Goal: Task Accomplishment & Management: Use online tool/utility

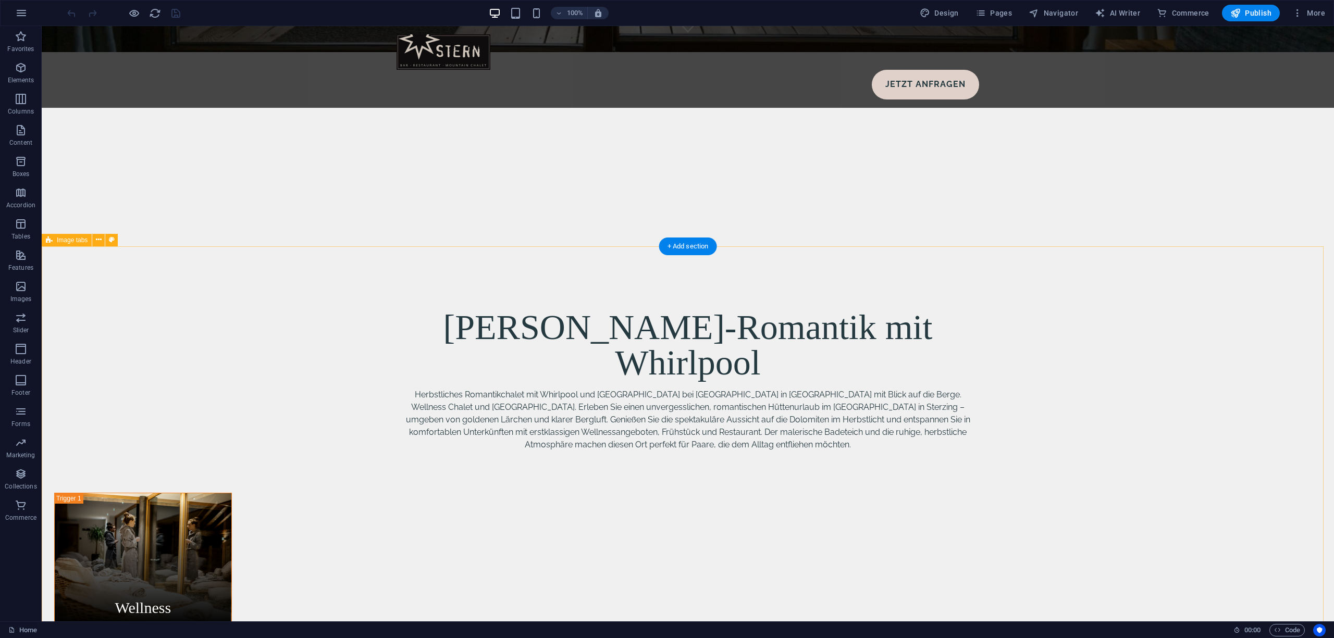
scroll to position [486, 0]
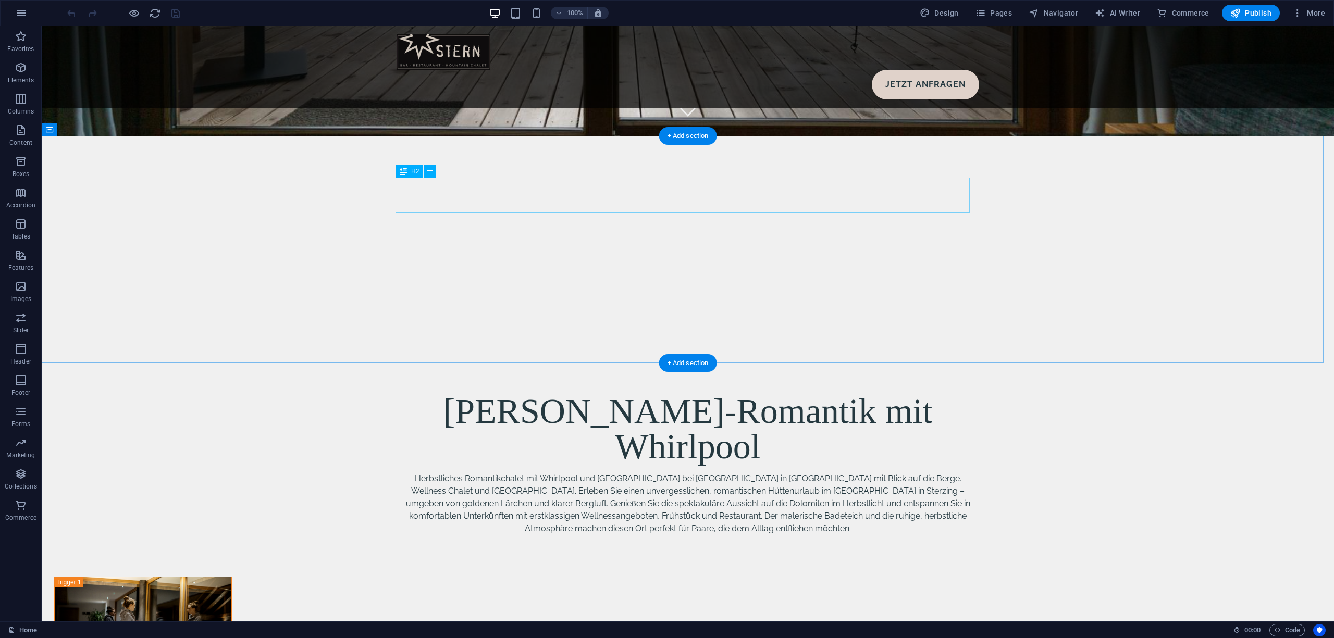
click at [539, 393] on div "[PERSON_NAME]-Romantik mit Whirlpool" at bounding box center [688, 428] width 574 height 71
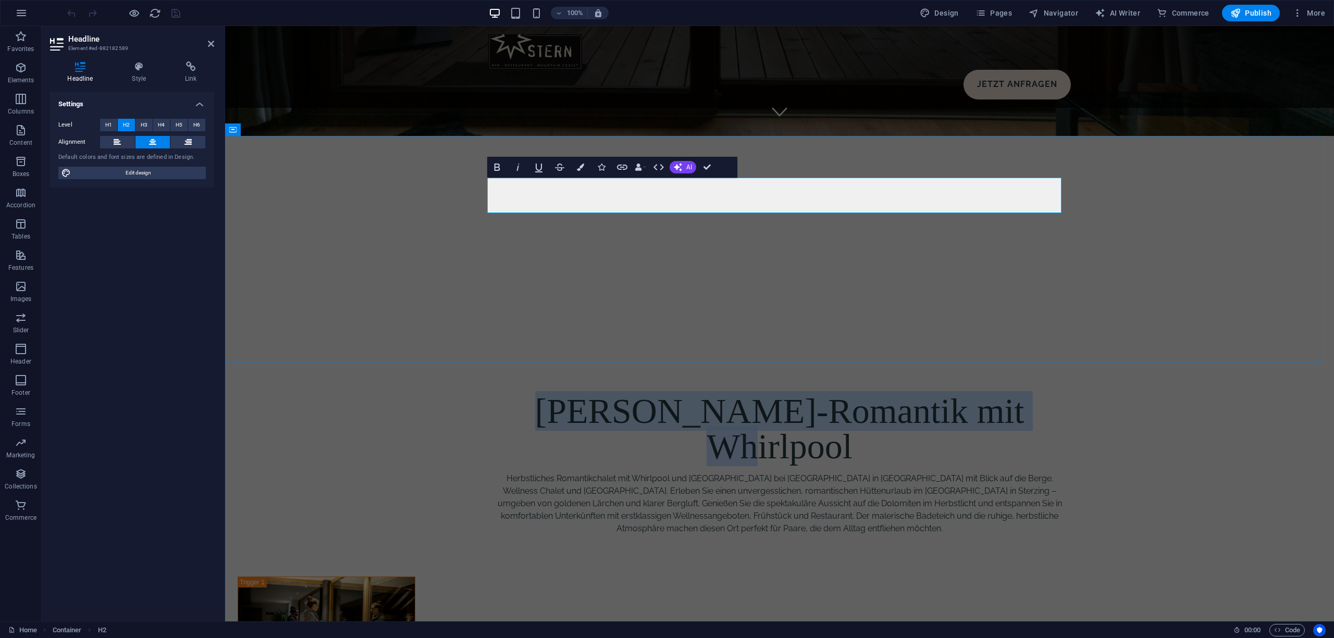
click at [576, 393] on h2 "[PERSON_NAME]-Romantik mit Whirlpool" at bounding box center [779, 428] width 574 height 71
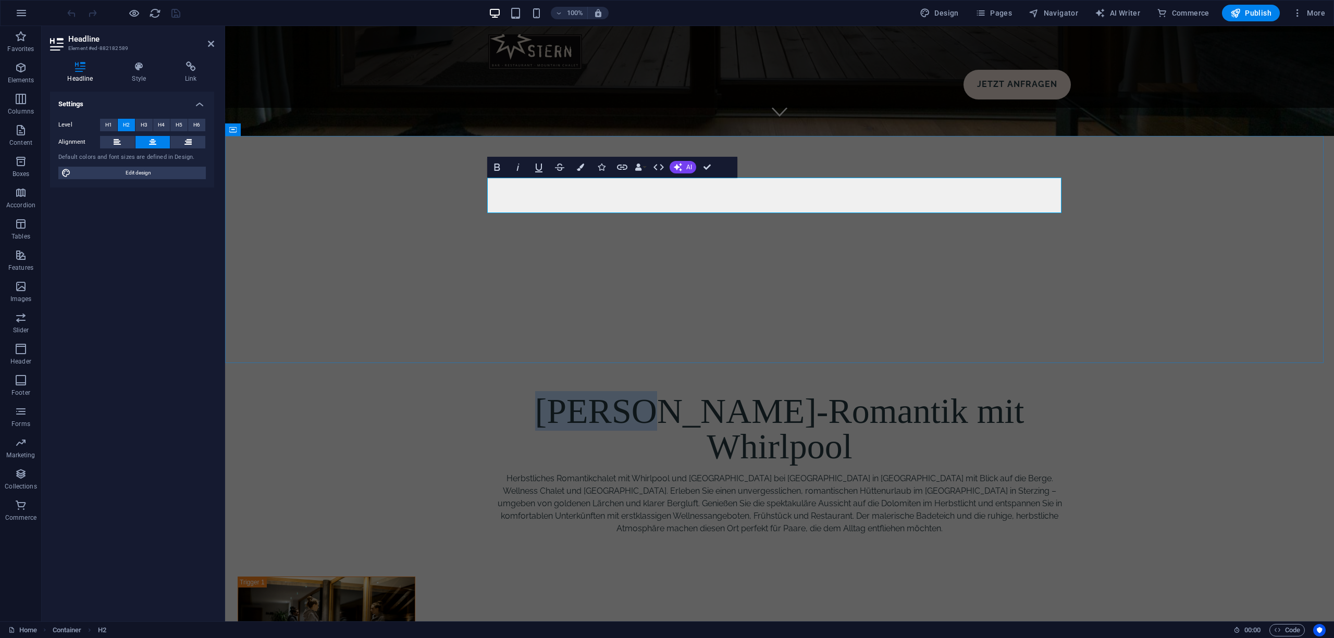
click at [576, 393] on h2 "[PERSON_NAME]-Romantik mit Whirlpool" at bounding box center [779, 428] width 574 height 71
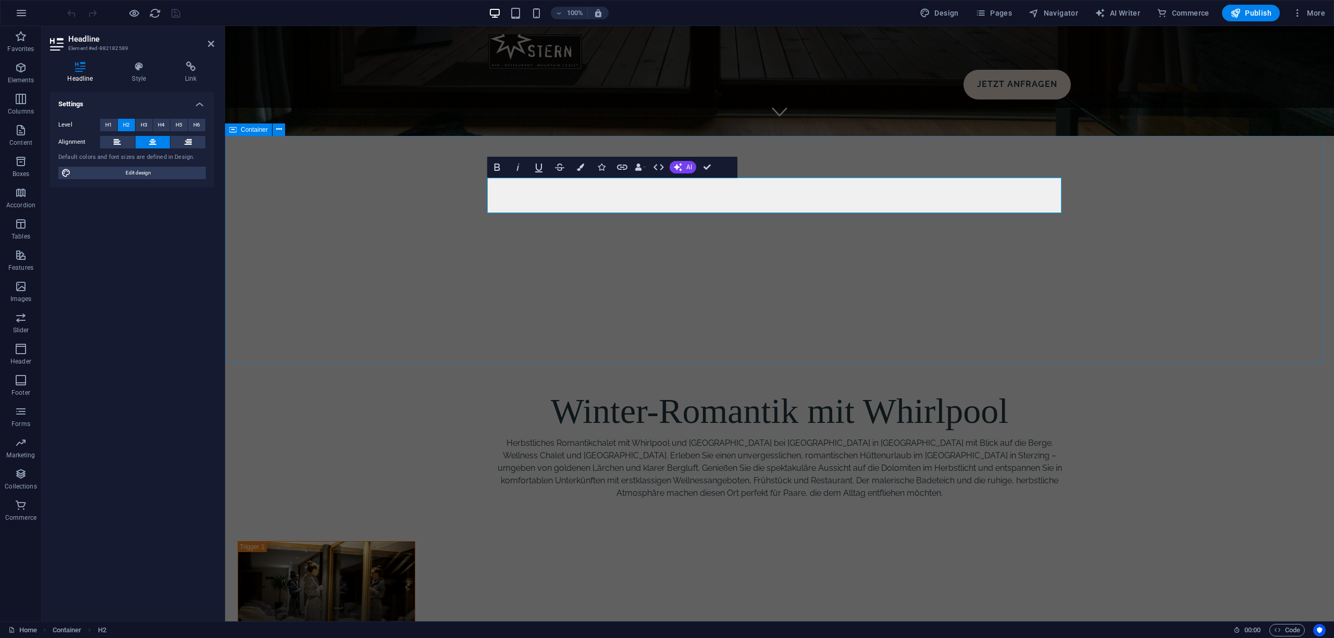
click at [358, 352] on div "Winter-Romantik mit Whirlpool Herbstliches Romantikchalet mit Whirlpool und [GE…" at bounding box center [779, 447] width 1109 height 190
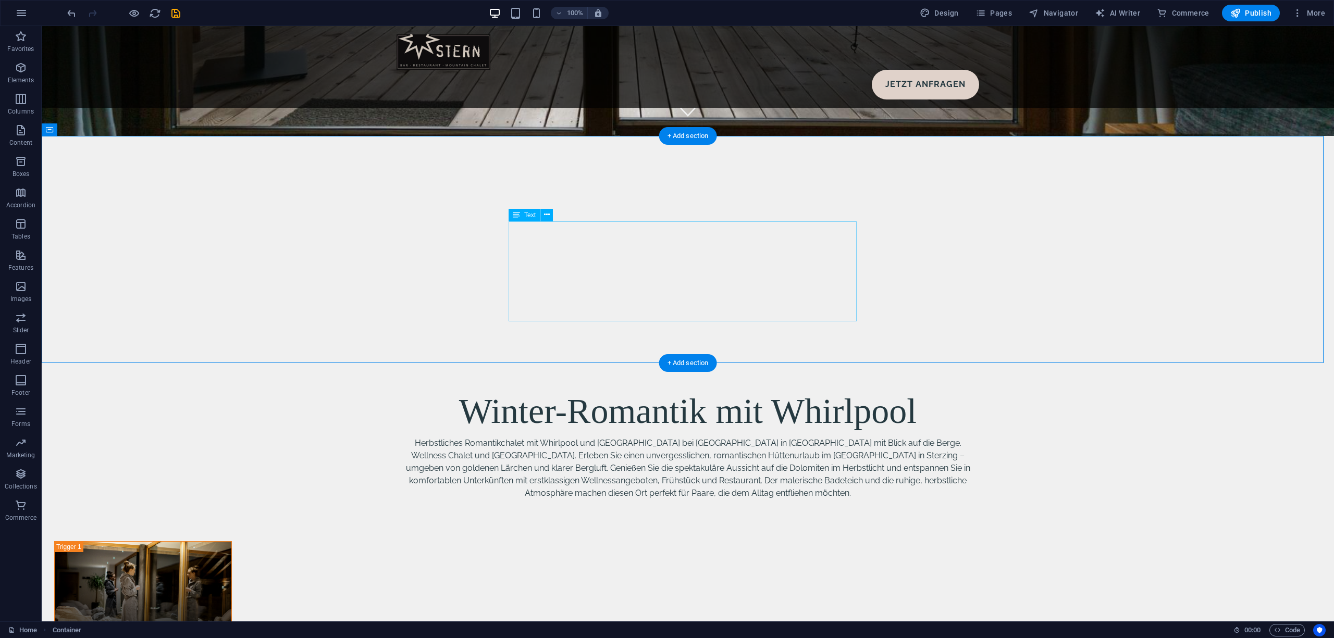
click at [660, 437] on div "Herbstliches Romantikchalet mit Whirlpool und [GEOGRAPHIC_DATA] bei [GEOGRAPHIC…" at bounding box center [688, 468] width 574 height 63
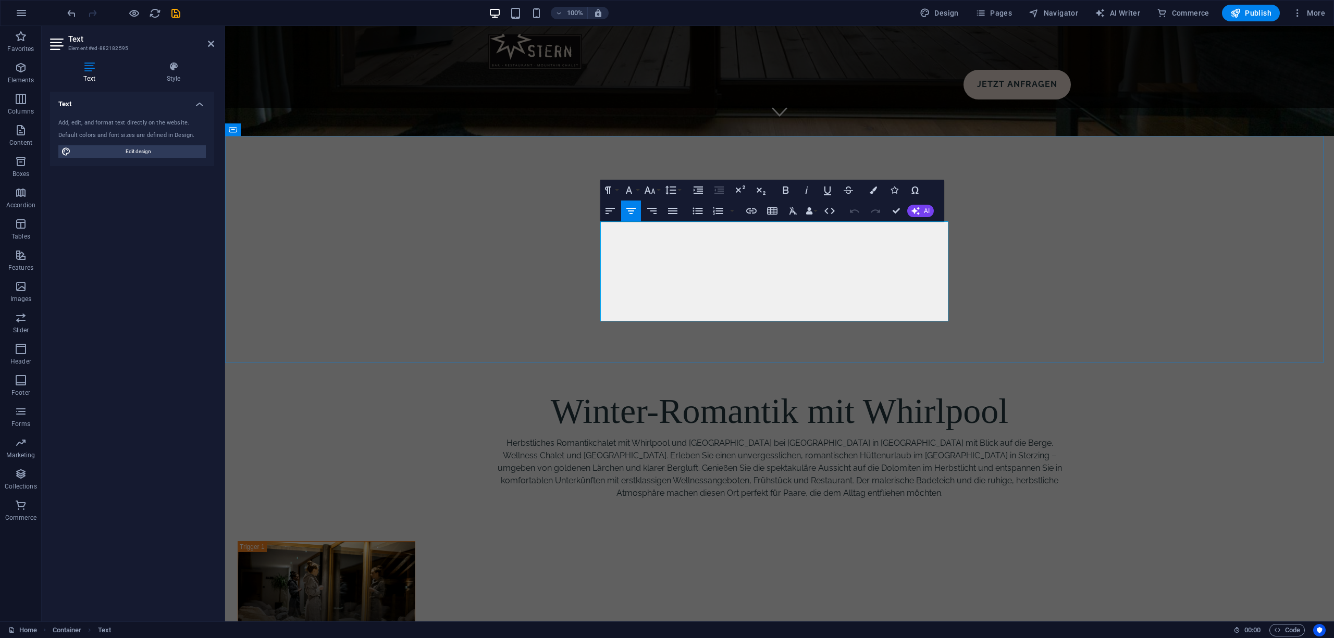
click at [635, 437] on div "Herbstliches Romantikchalet mit Whirlpool und [GEOGRAPHIC_DATA] bei [GEOGRAPHIC…" at bounding box center [779, 468] width 574 height 63
click at [761, 437] on div "Winterliches Romantikchalet mit Whirlpool und [GEOGRAPHIC_DATA] bei [GEOGRAPHIC…" at bounding box center [779, 468] width 574 height 63
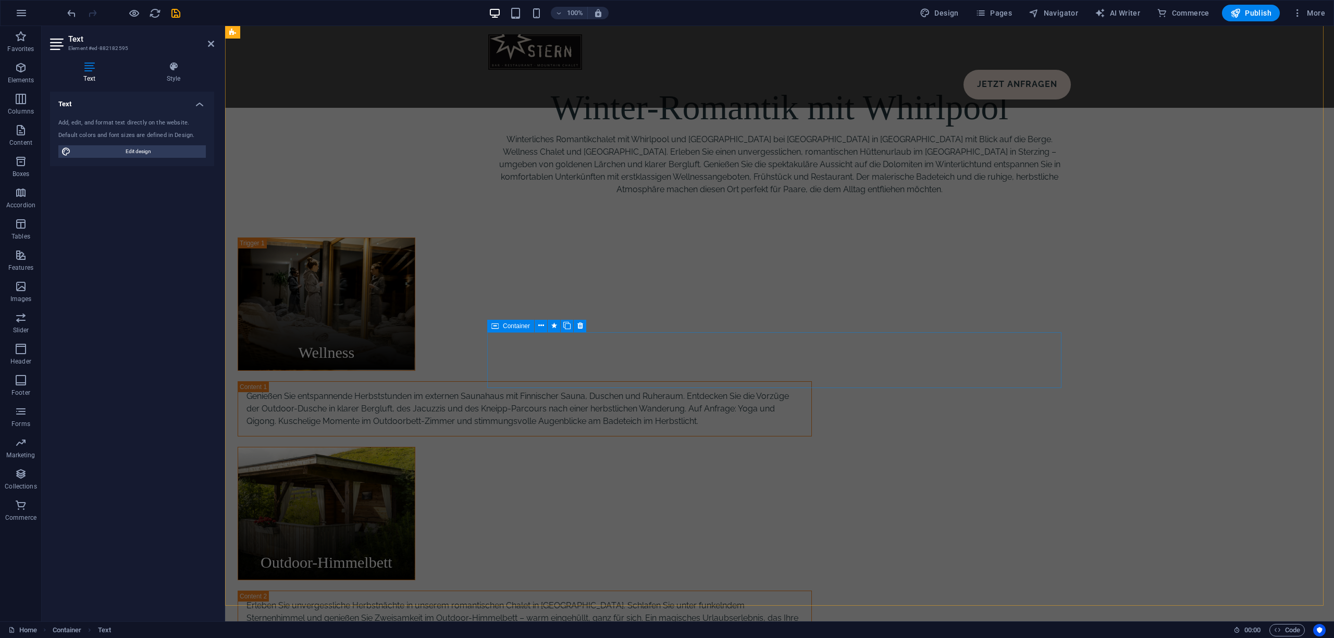
scroll to position [695, 0]
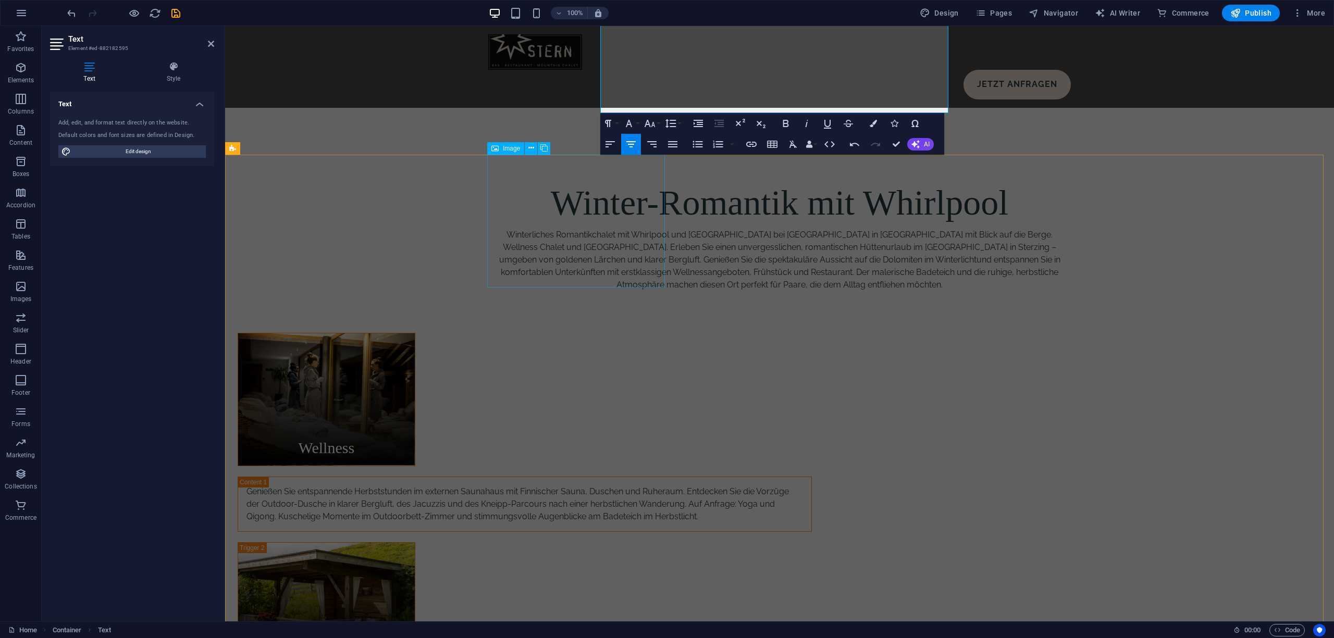
click at [415, 333] on figure "Wellness" at bounding box center [327, 399] width 178 height 133
select select "%"
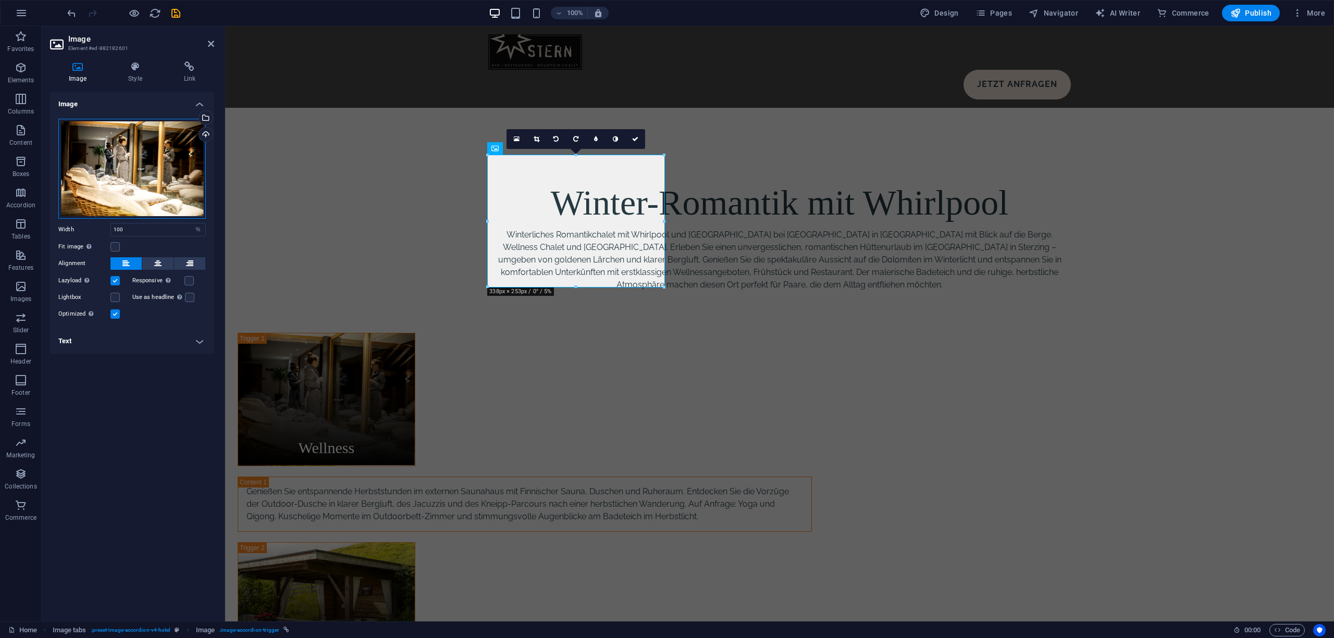
click at [132, 169] on div "Drag files here, click to choose files or select files from Files or our free s…" at bounding box center [131, 169] width 147 height 100
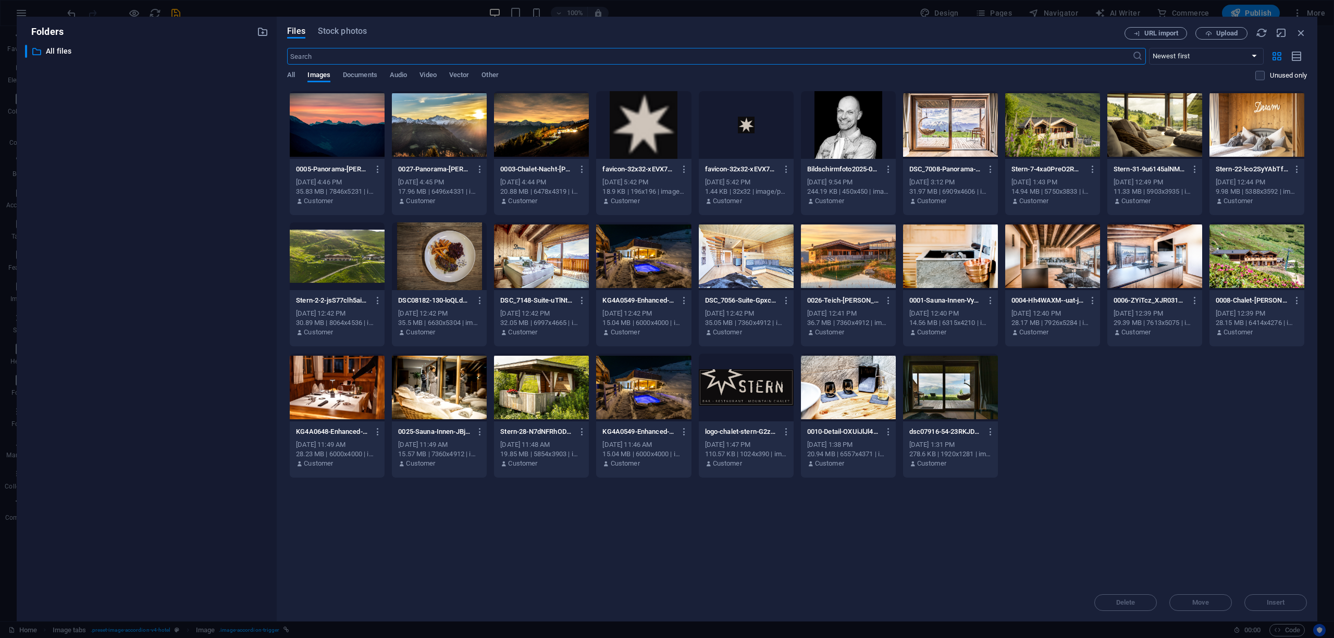
click at [642, 281] on div at bounding box center [643, 256] width 95 height 68
click at [642, 281] on div "1" at bounding box center [643, 256] width 95 height 68
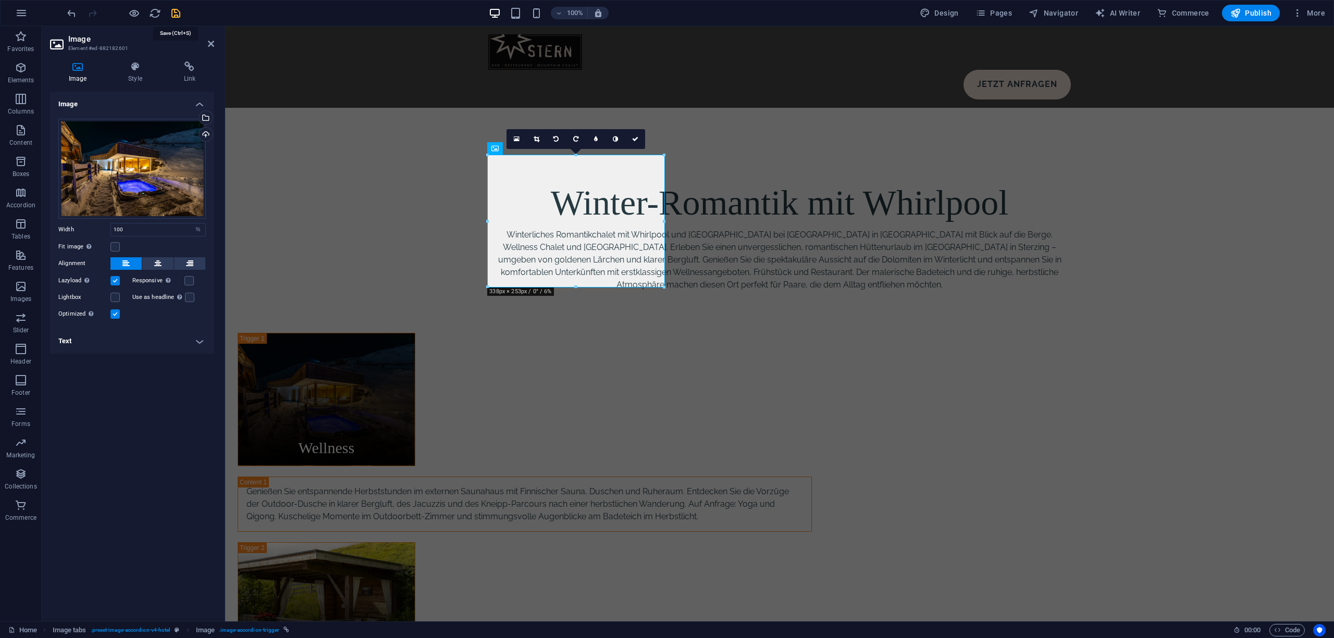
click at [174, 15] on icon "save" at bounding box center [176, 13] width 12 height 12
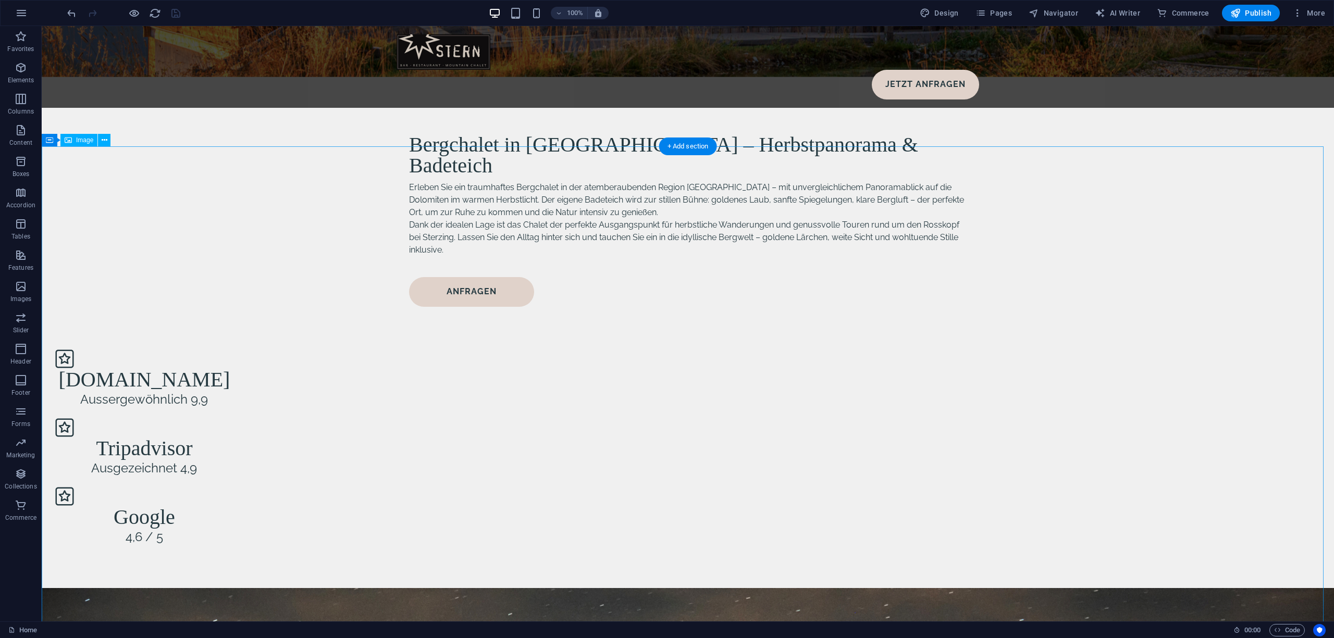
scroll to position [1945, 0]
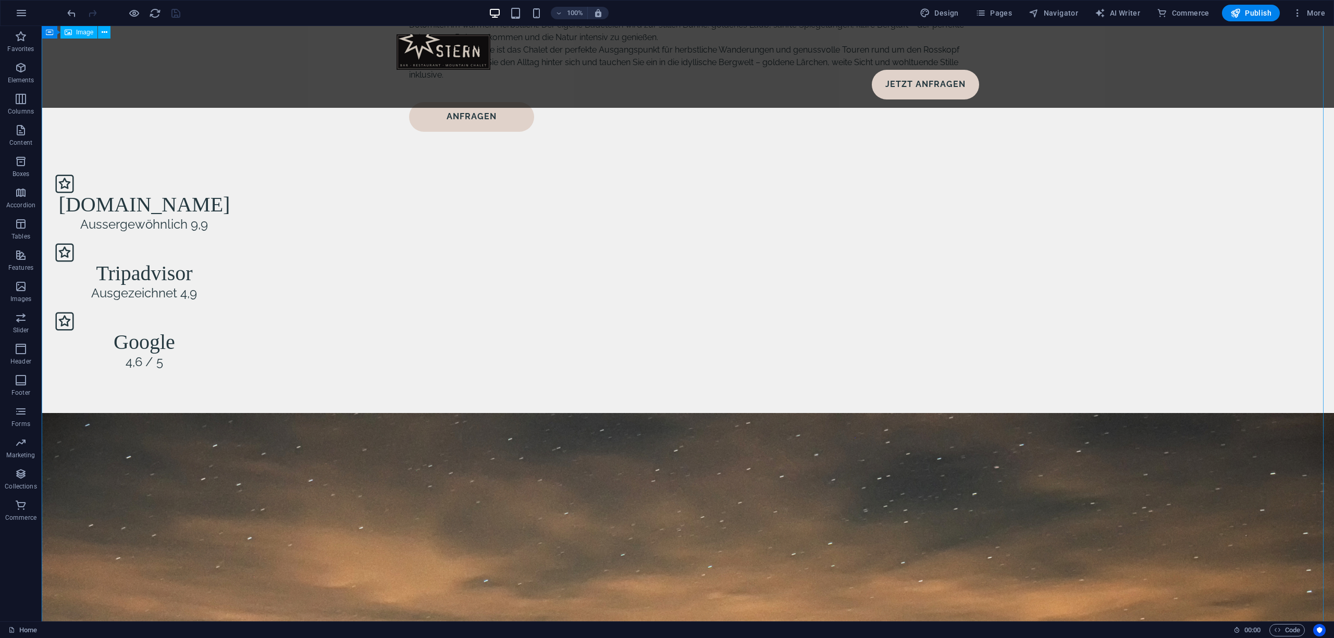
select select "%"
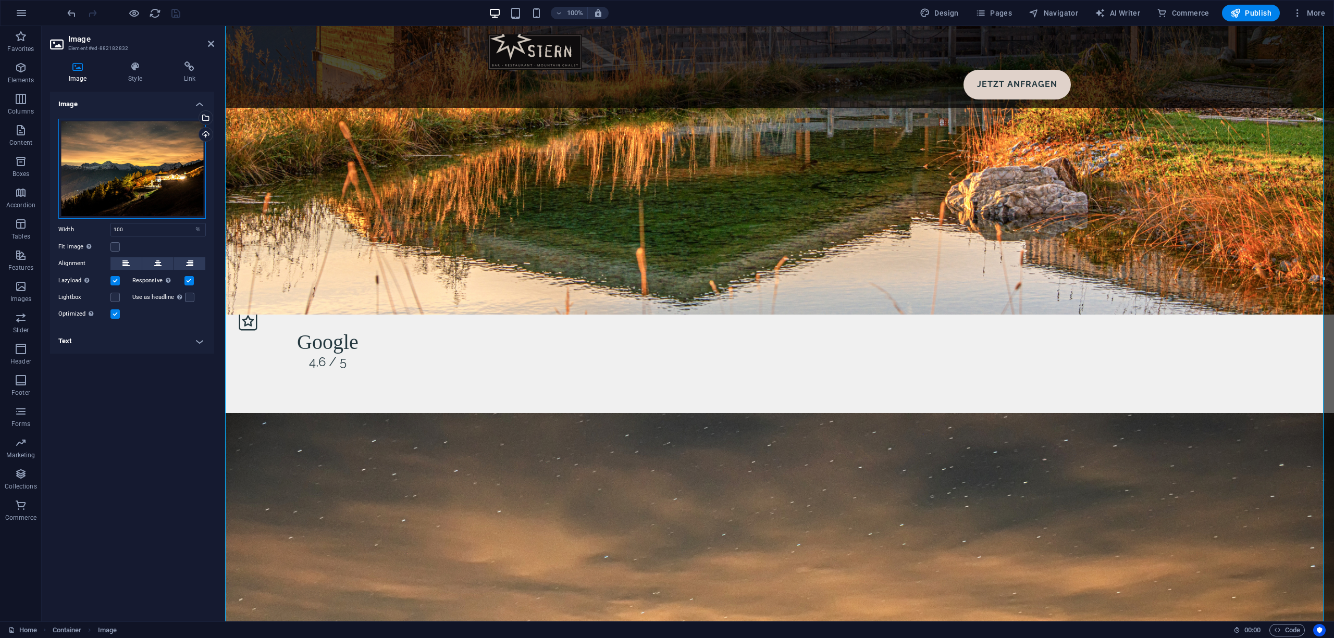
click at [118, 177] on div "Drag files here, click to choose files or select files from Files or our free s…" at bounding box center [131, 169] width 147 height 100
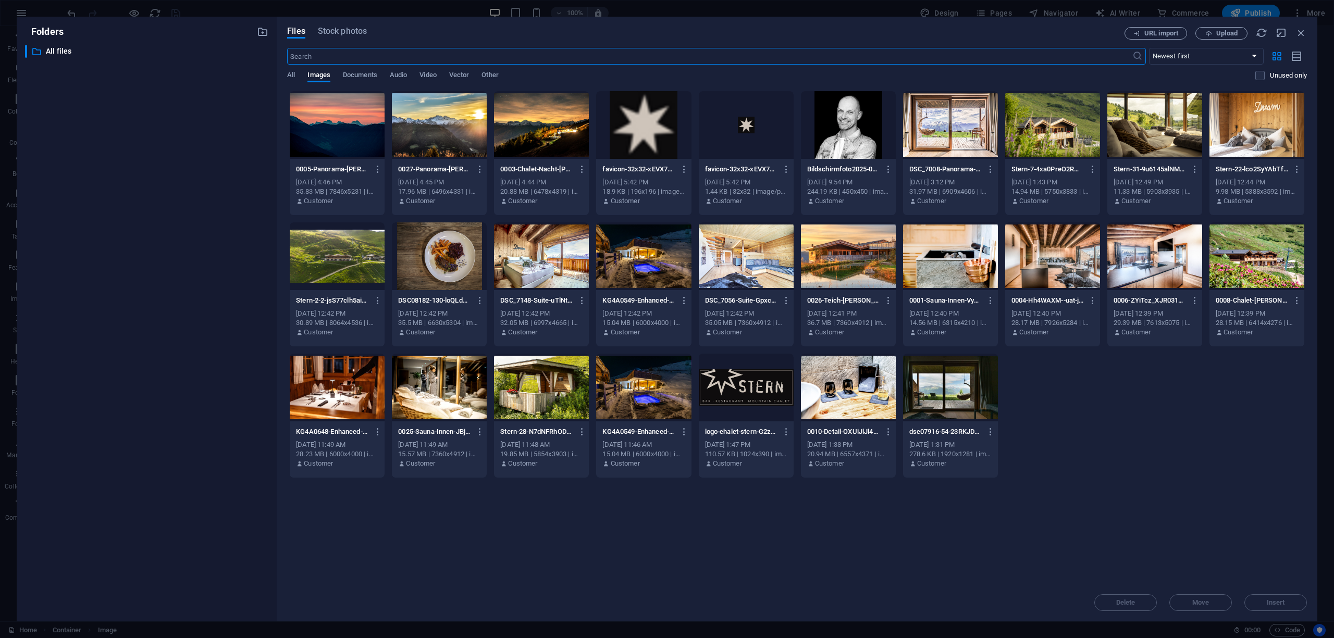
scroll to position [1978, 0]
click at [1224, 35] on span "Upload" at bounding box center [1226, 33] width 21 height 6
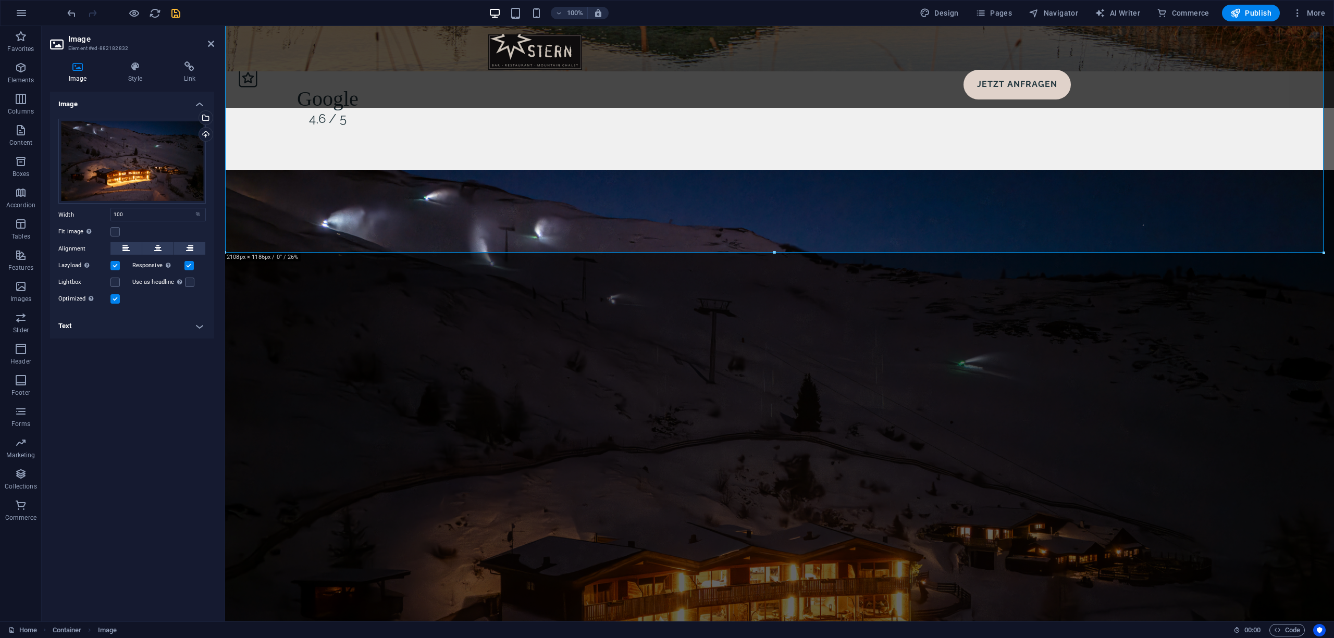
scroll to position [2223, 0]
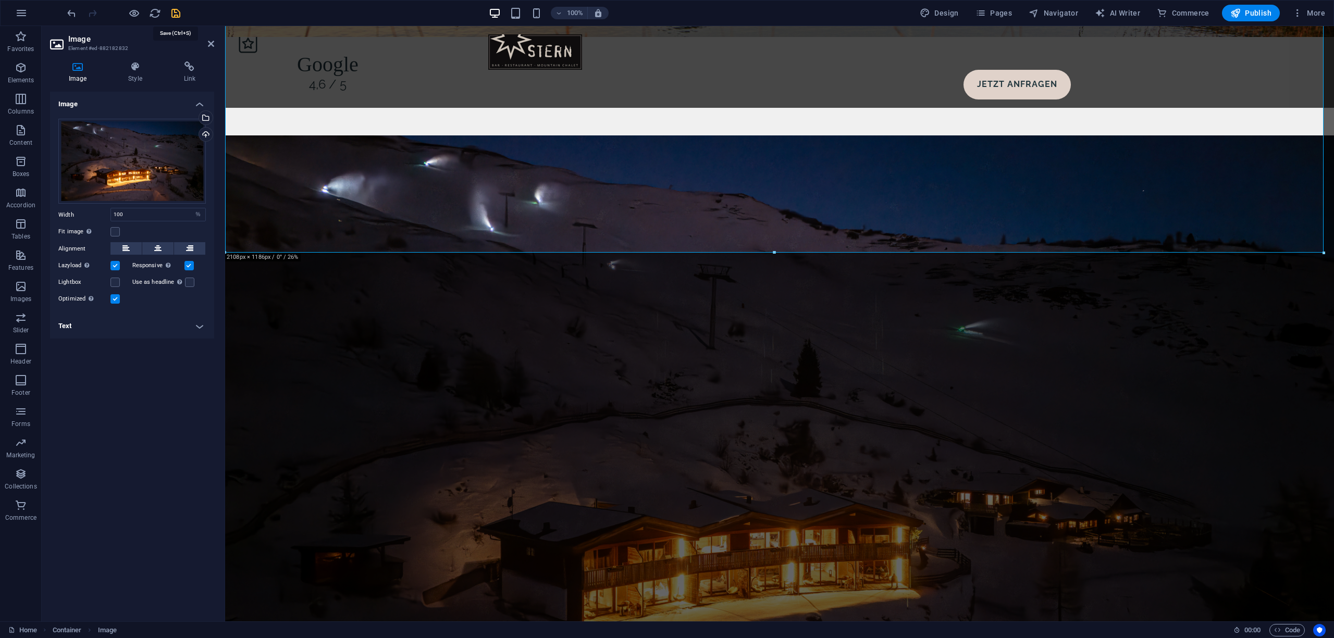
click at [175, 19] on icon "save" at bounding box center [176, 13] width 12 height 12
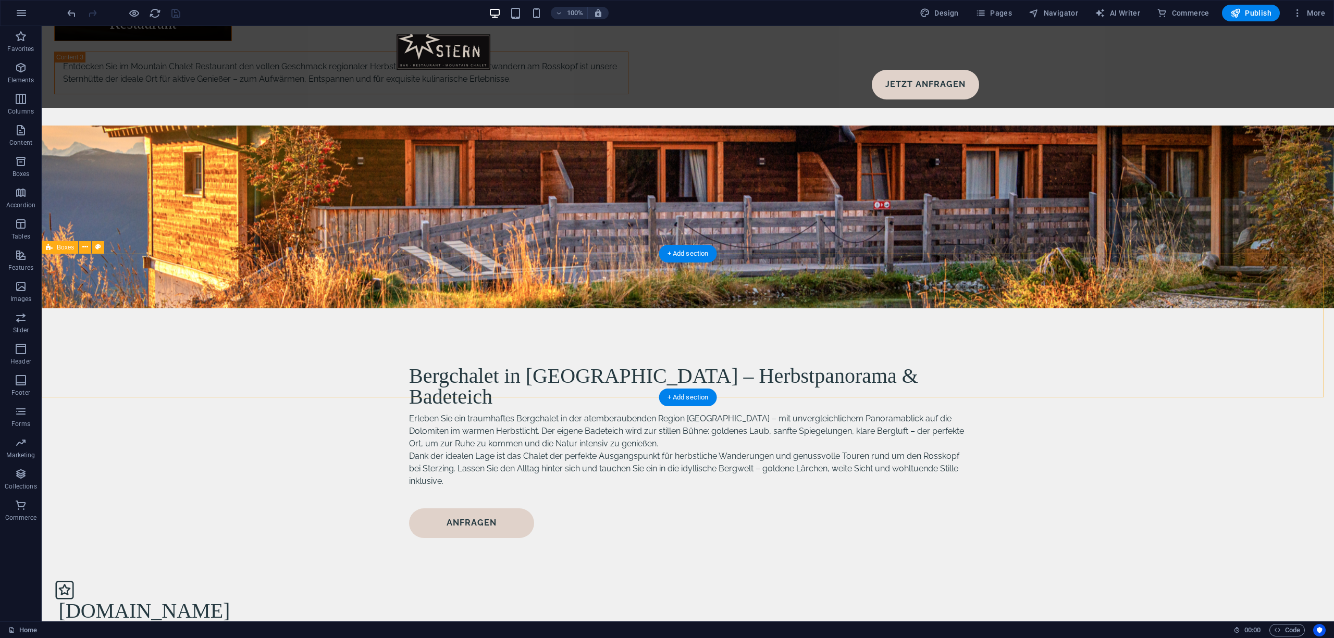
scroll to position [1806, 0]
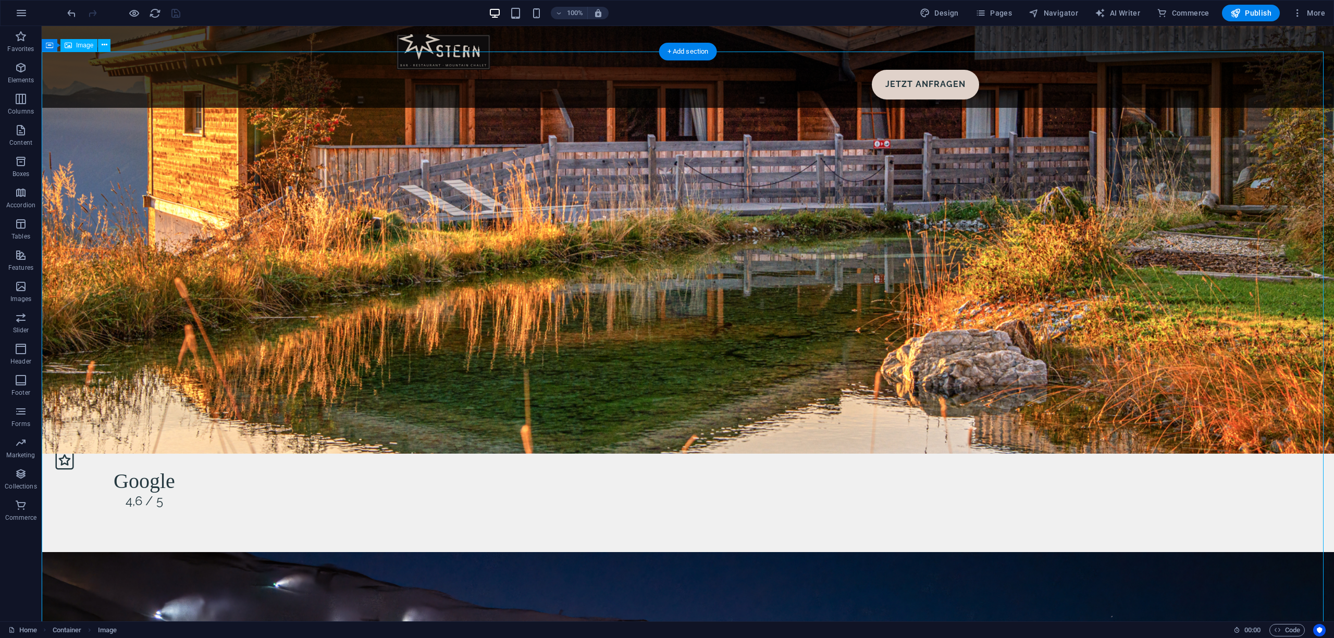
select select "%"
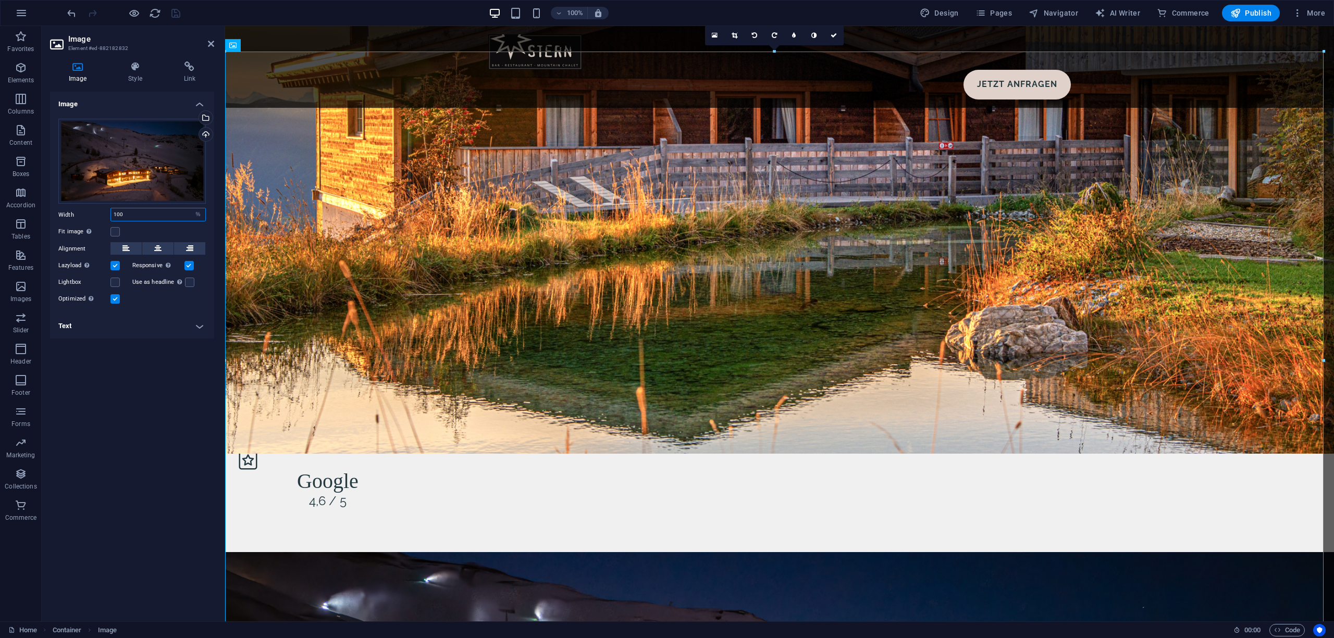
drag, startPoint x: 134, startPoint y: 216, endPoint x: 111, endPoint y: 216, distance: 23.4
click at [111, 216] on input "100" at bounding box center [158, 214] width 94 height 13
type input "75"
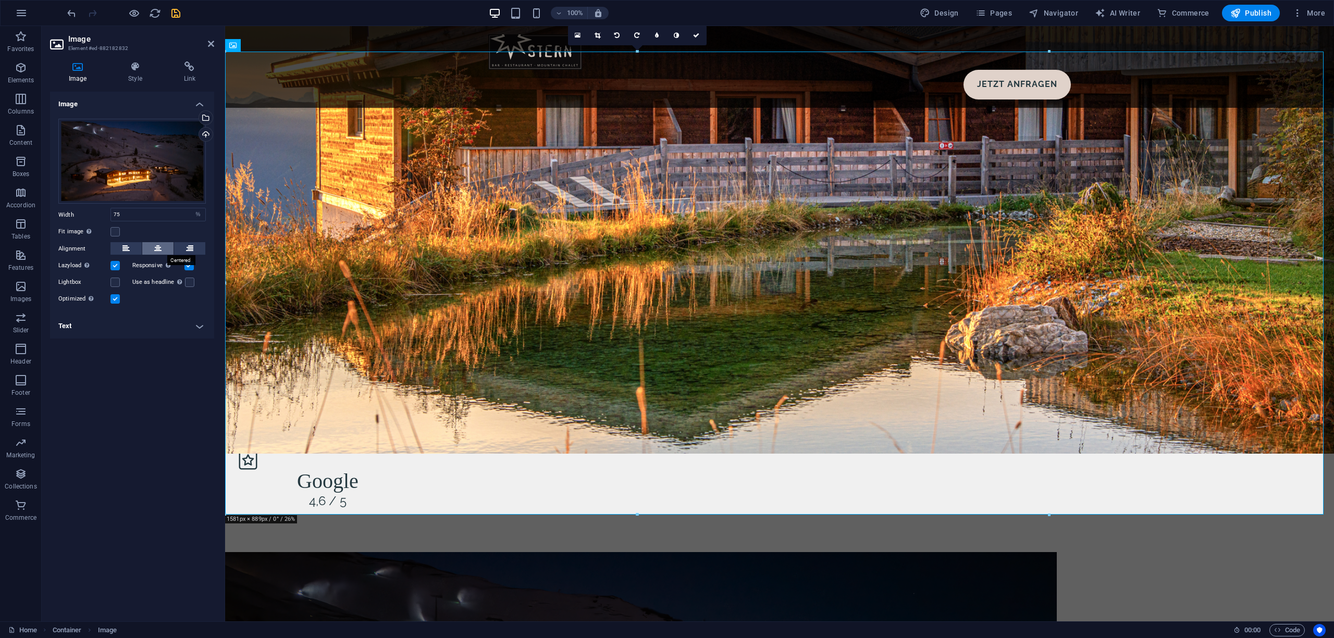
click at [165, 251] on button at bounding box center [157, 248] width 31 height 13
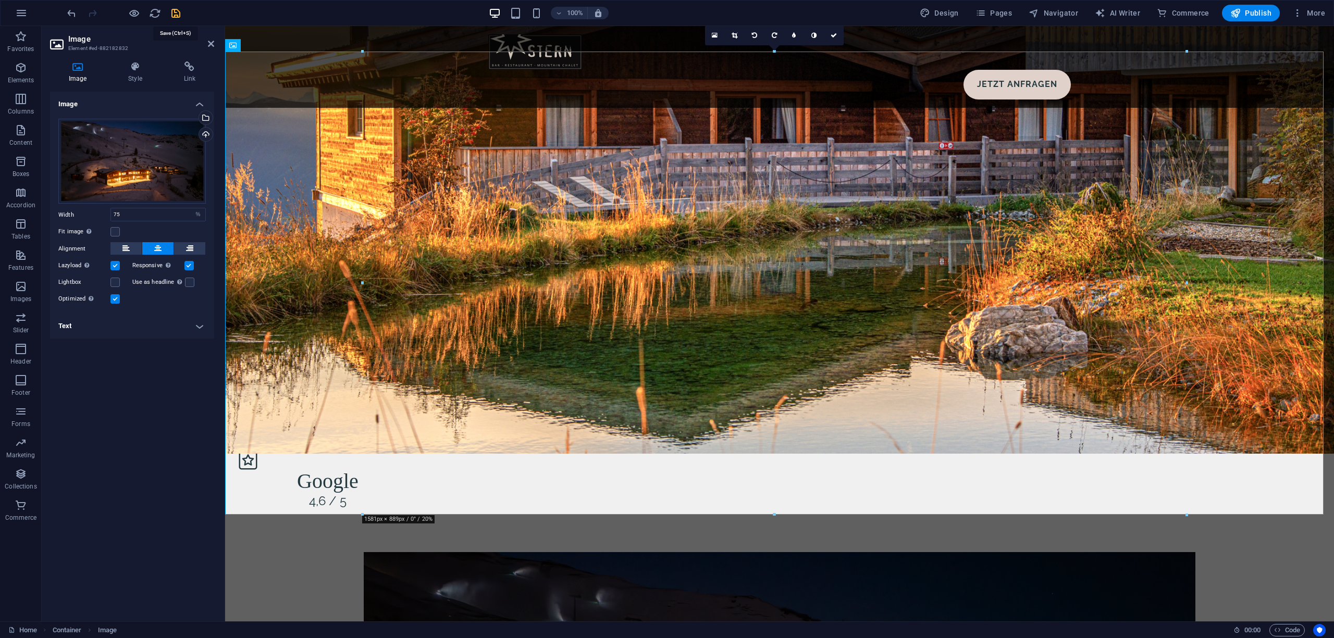
click at [178, 13] on icon "save" at bounding box center [176, 13] width 12 height 12
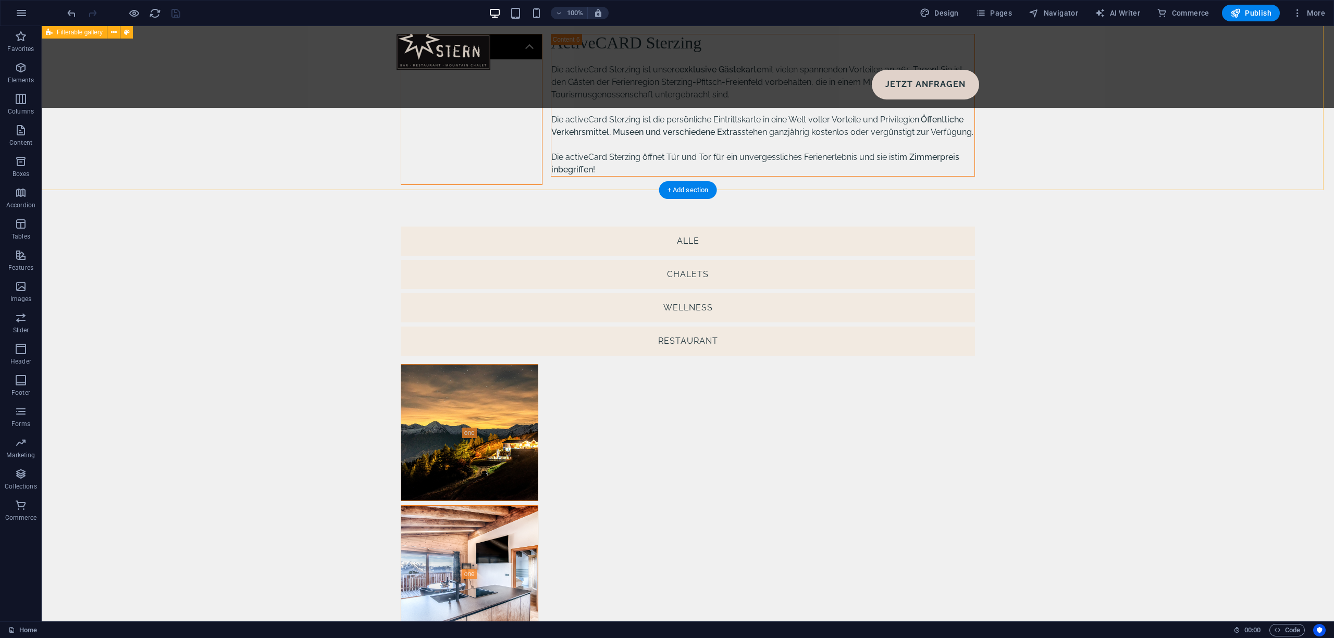
scroll to position [3890, 0]
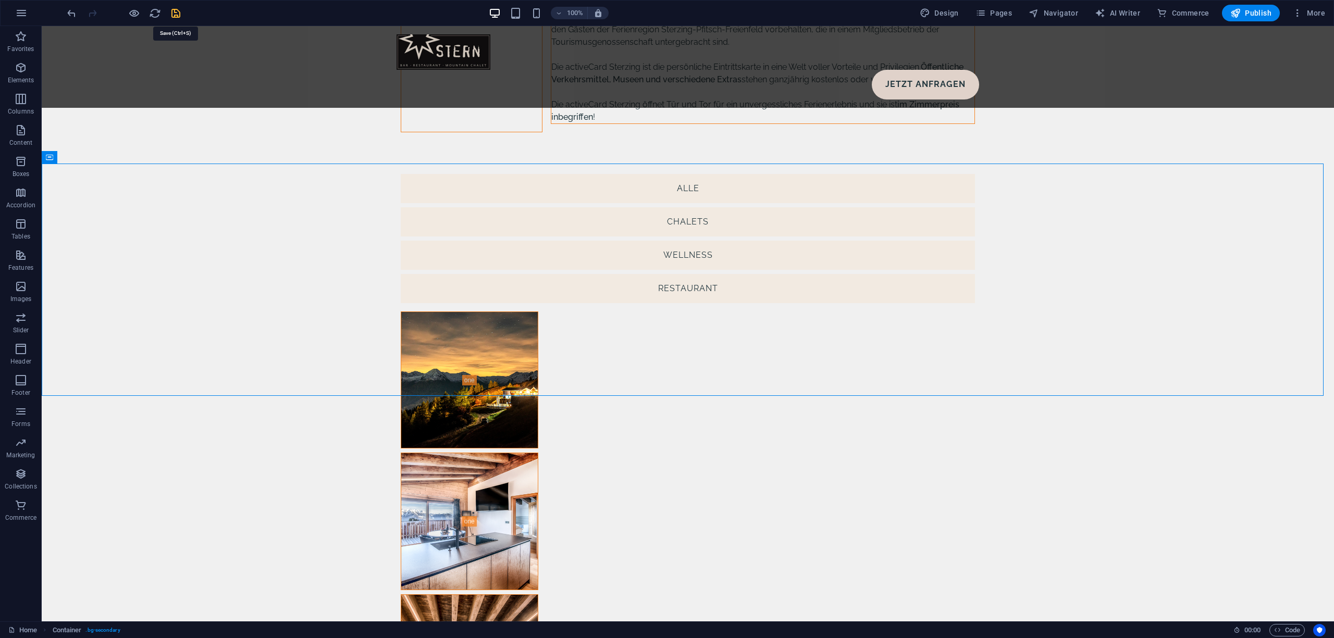
click at [174, 13] on icon "save" at bounding box center [176, 13] width 12 height 12
click at [997, 15] on span "Pages" at bounding box center [993, 13] width 36 height 10
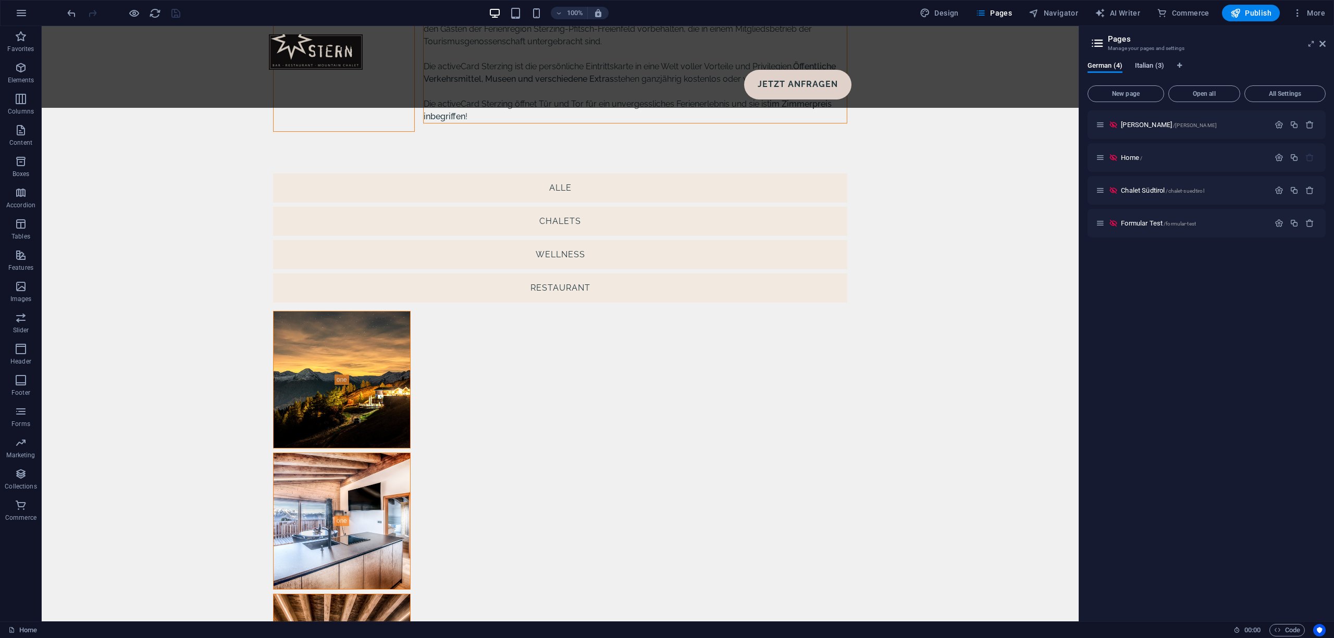
click at [1153, 63] on span "Italian (3)" at bounding box center [1149, 66] width 29 height 15
click at [1184, 121] on p "Estate /estate" at bounding box center [1193, 124] width 145 height 7
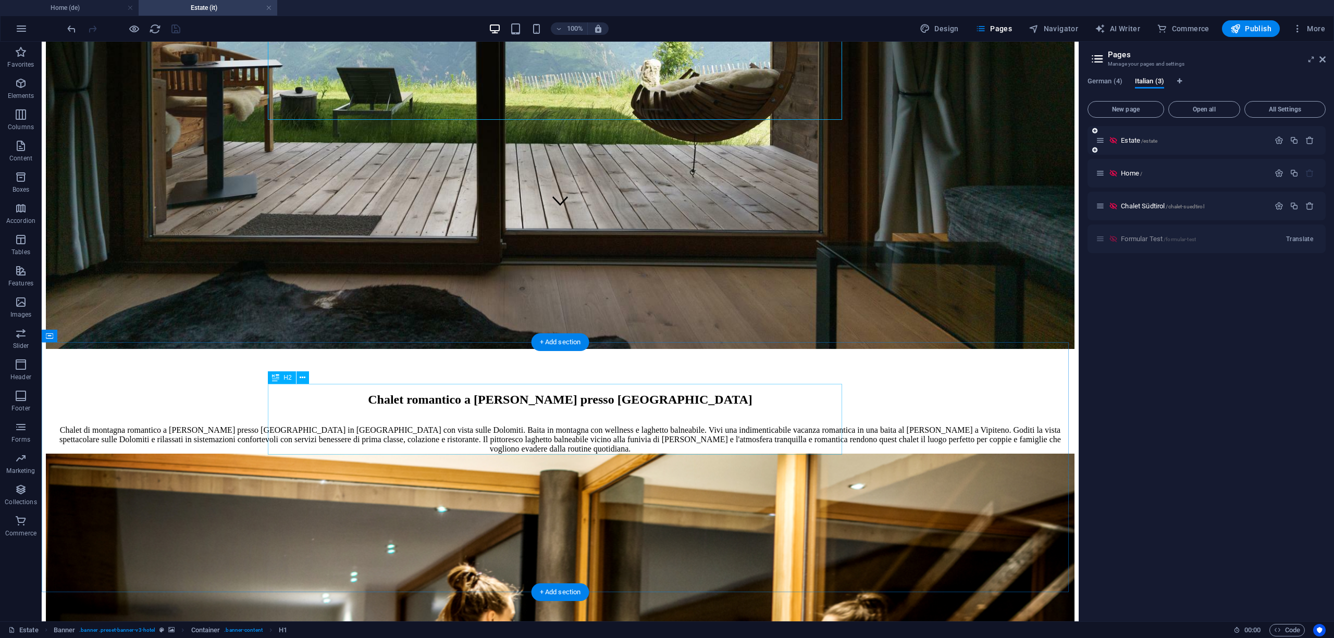
scroll to position [695, 0]
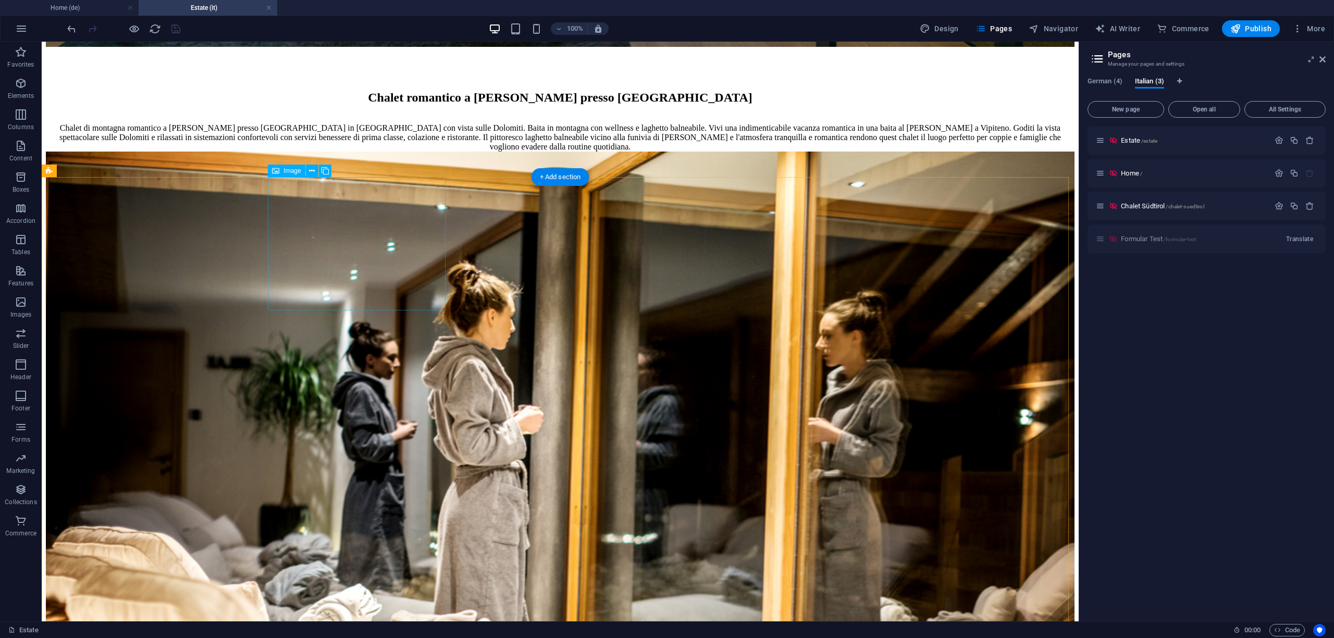
click at [333, 217] on figure "Benessere" at bounding box center [560, 552] width 1029 height 800
select select "%"
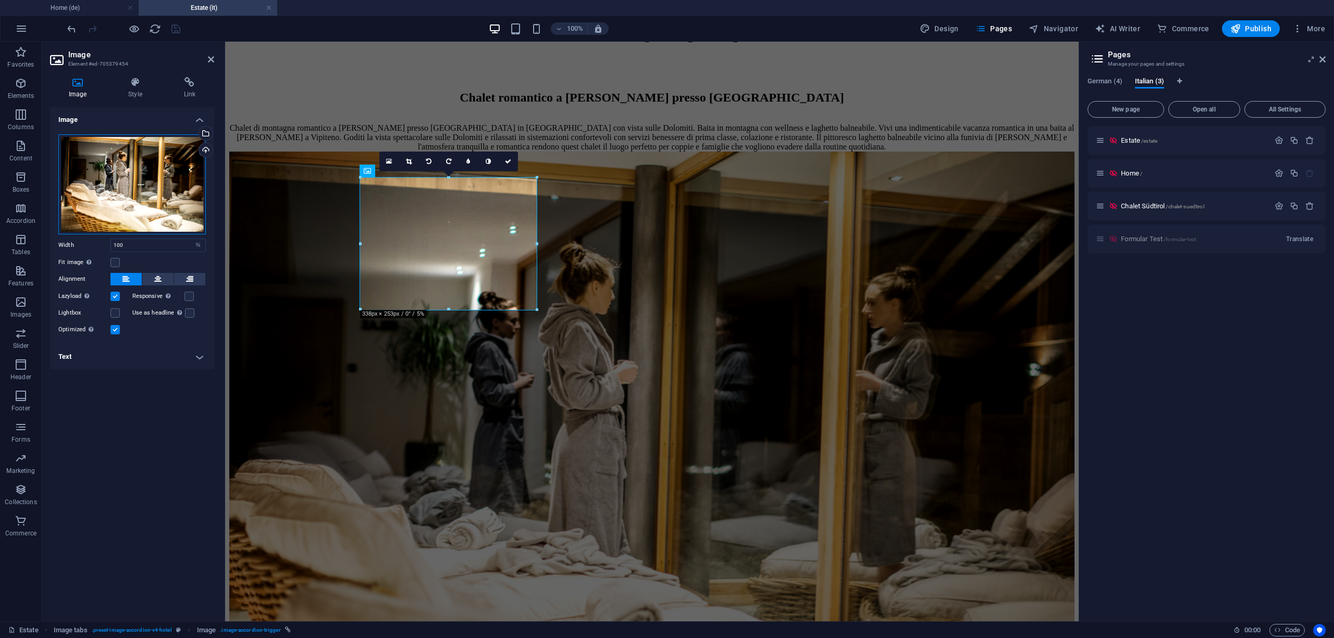
click at [140, 162] on div "Drag files here, click to choose files or select files from Files or our free s…" at bounding box center [131, 184] width 147 height 100
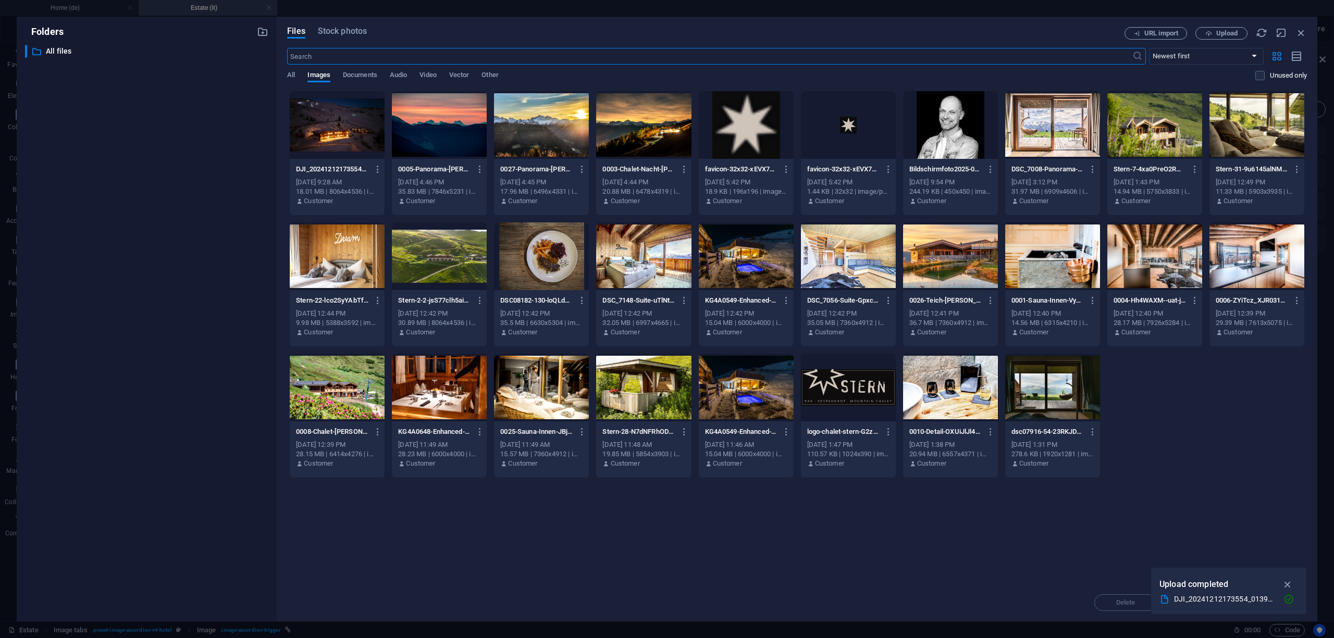
click at [720, 398] on div at bounding box center [746, 388] width 95 height 68
click at [720, 398] on div "1" at bounding box center [746, 388] width 95 height 68
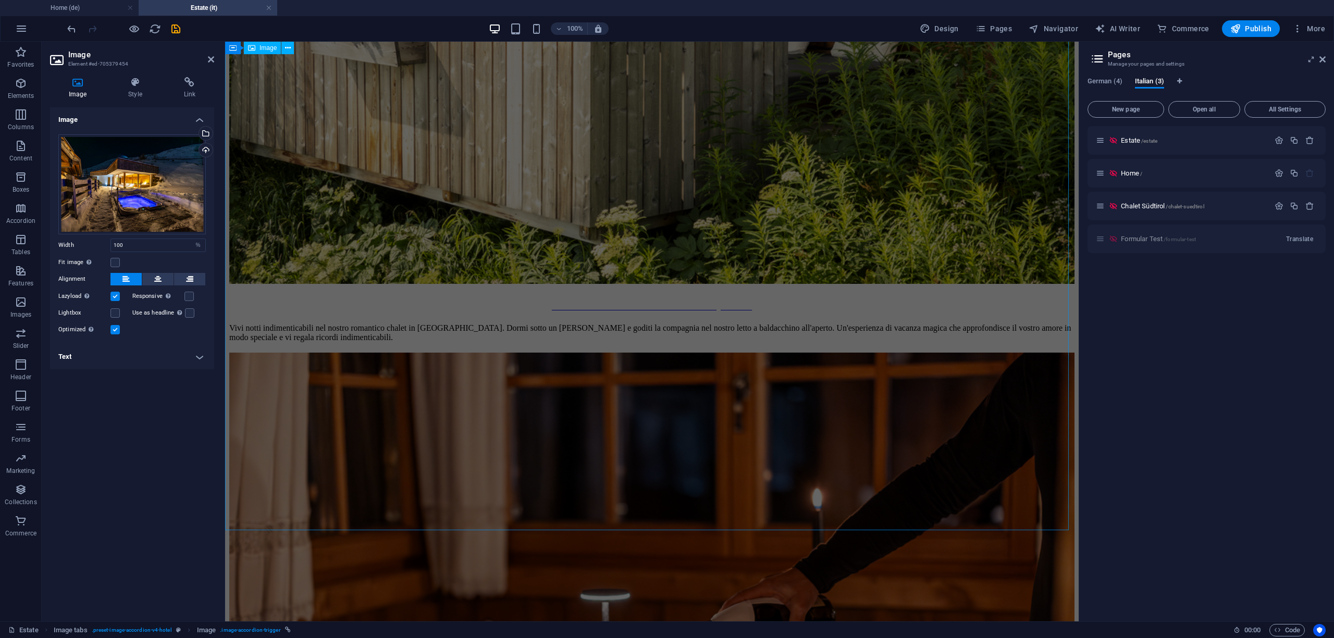
scroll to position [1945, 0]
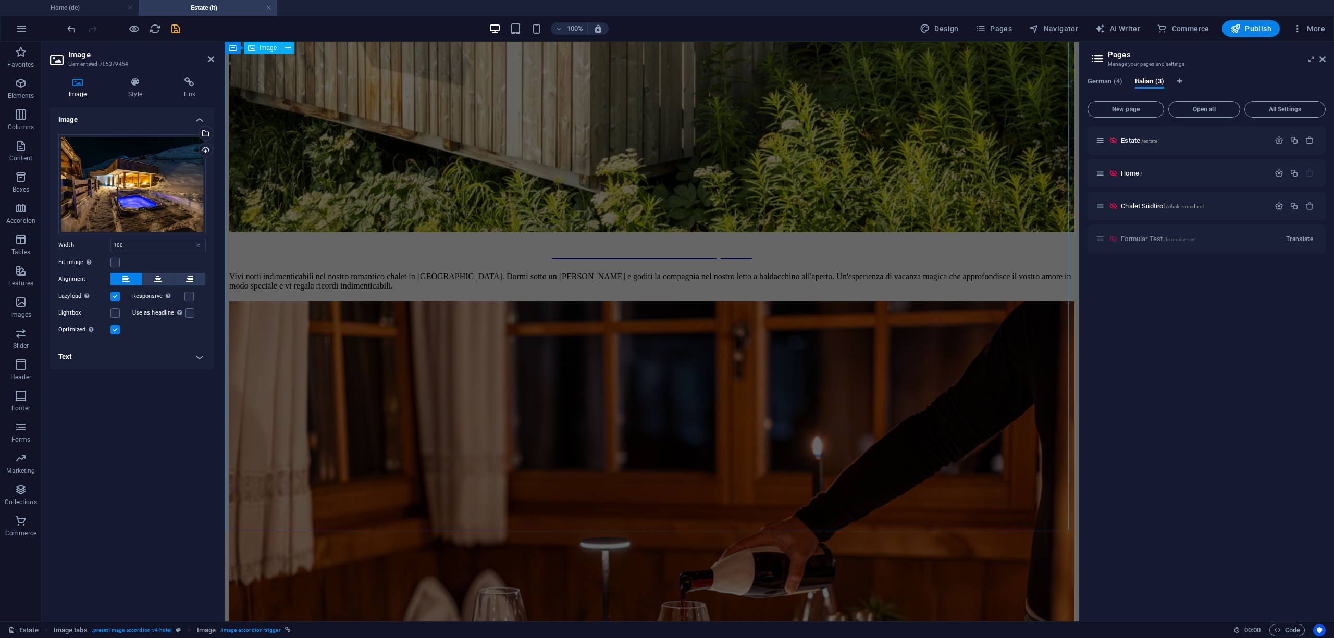
select select "%"
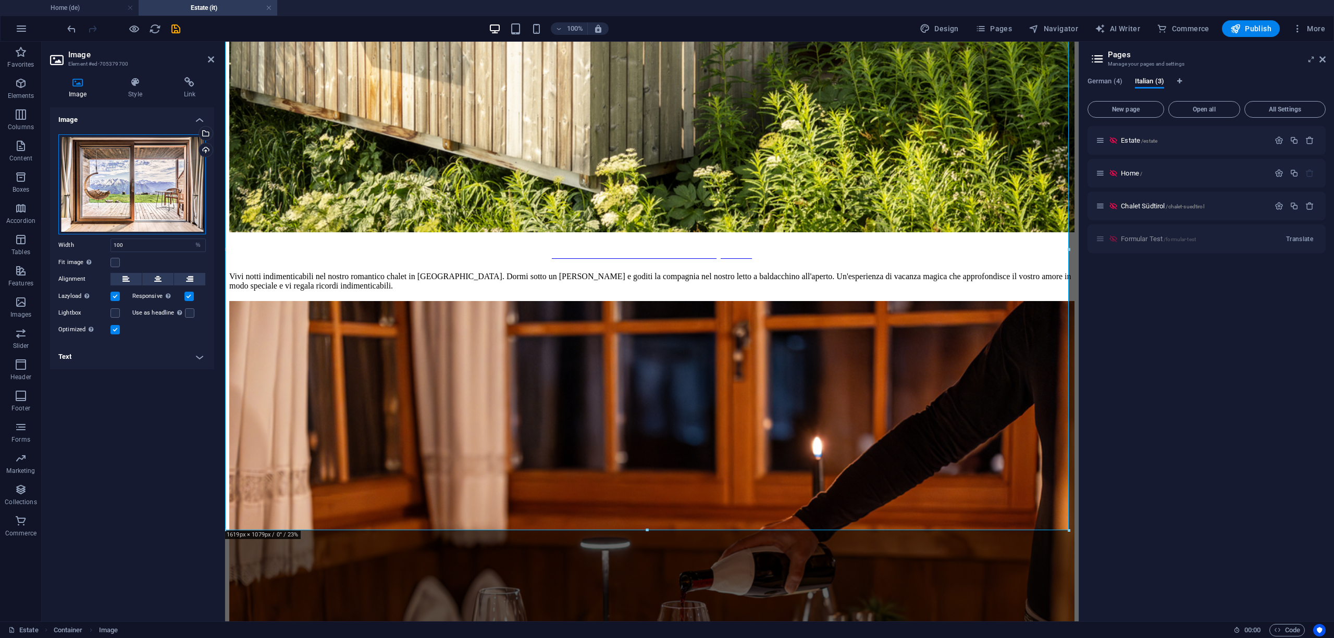
click at [138, 167] on div "Drag files here, click to choose files or select files from Files or our free s…" at bounding box center [131, 184] width 147 height 100
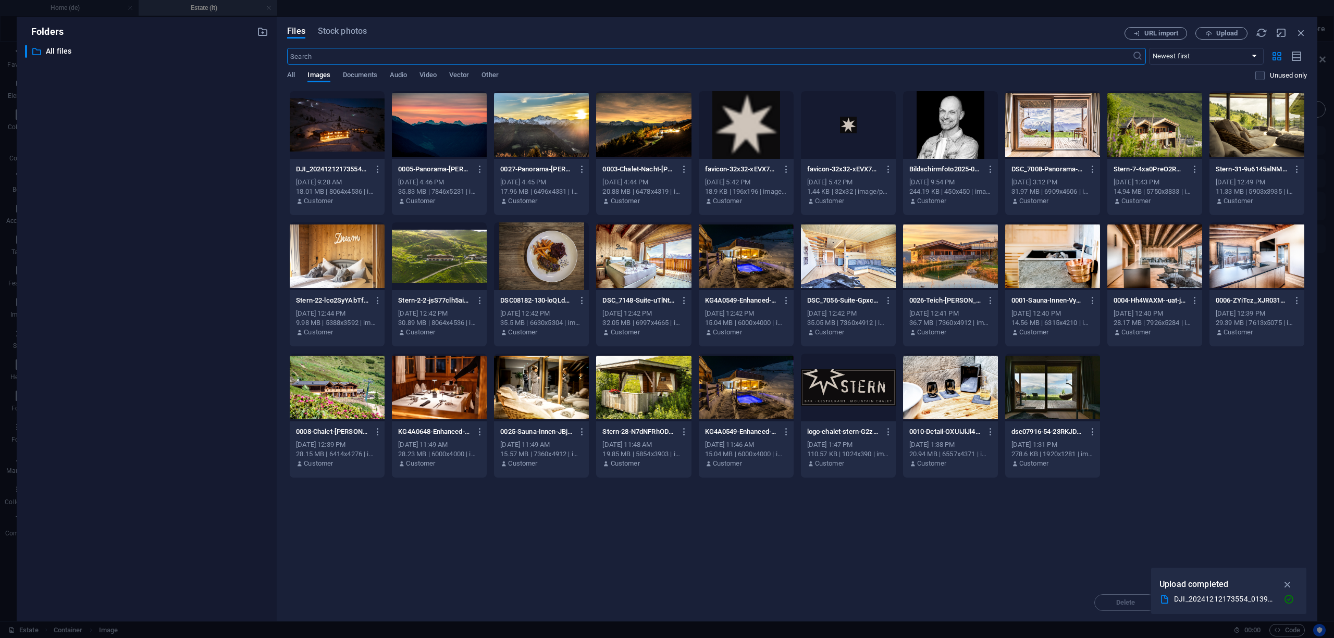
scroll to position [1974, 0]
click at [347, 141] on div at bounding box center [337, 125] width 95 height 68
drag, startPoint x: 347, startPoint y: 141, endPoint x: 119, endPoint y: 107, distance: 230.1
click at [347, 141] on div "1" at bounding box center [337, 125] width 95 height 68
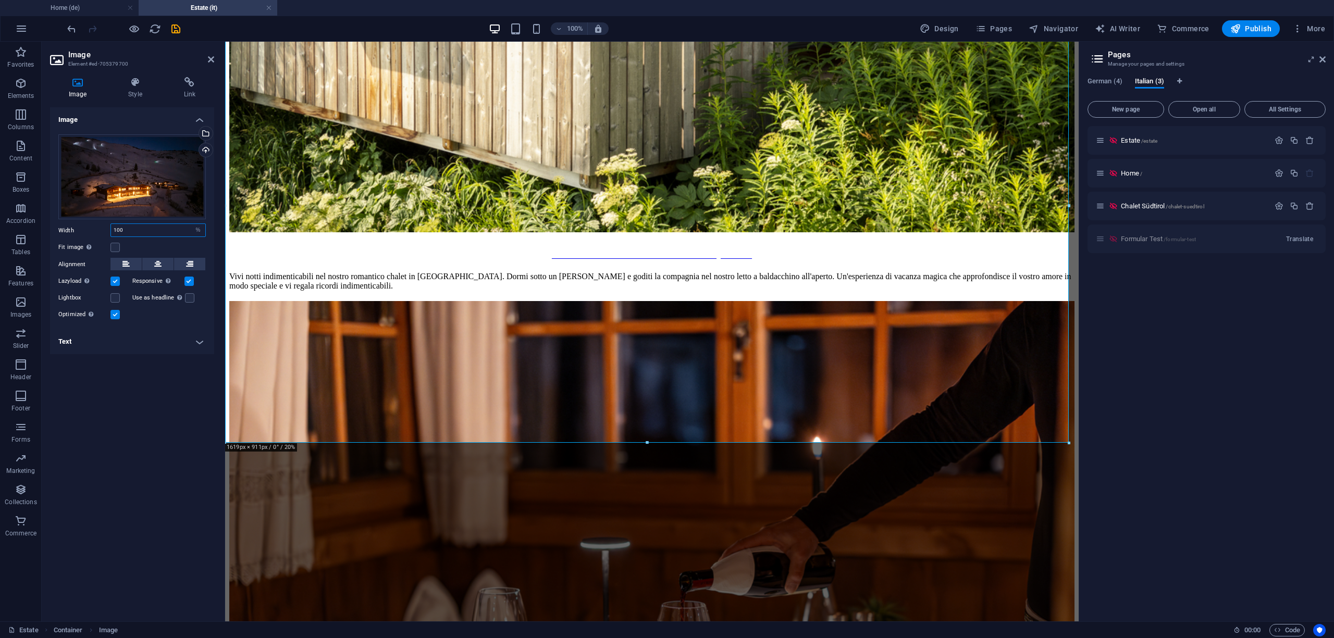
drag, startPoint x: 142, startPoint y: 227, endPoint x: 94, endPoint y: 228, distance: 47.4
click at [94, 228] on div "Width 100 Default auto px rem % em vh vw" at bounding box center [131, 231] width 147 height 14
type input "75"
click at [158, 261] on icon at bounding box center [157, 264] width 7 height 13
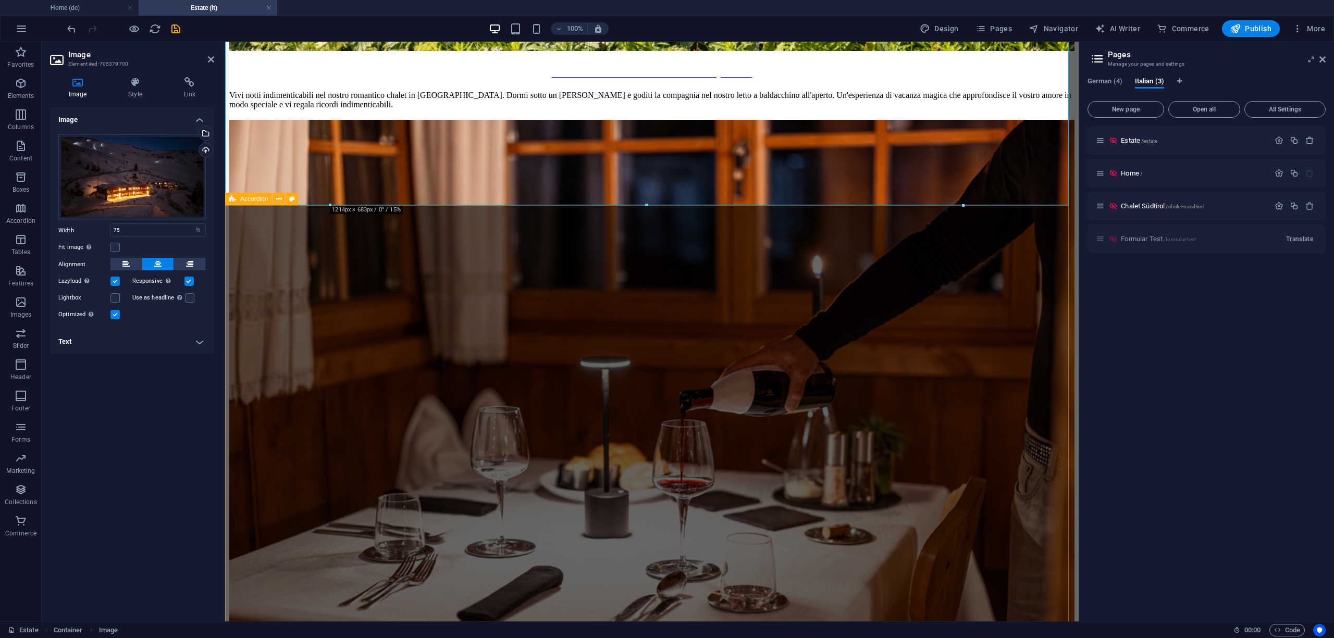
scroll to position [2293, 0]
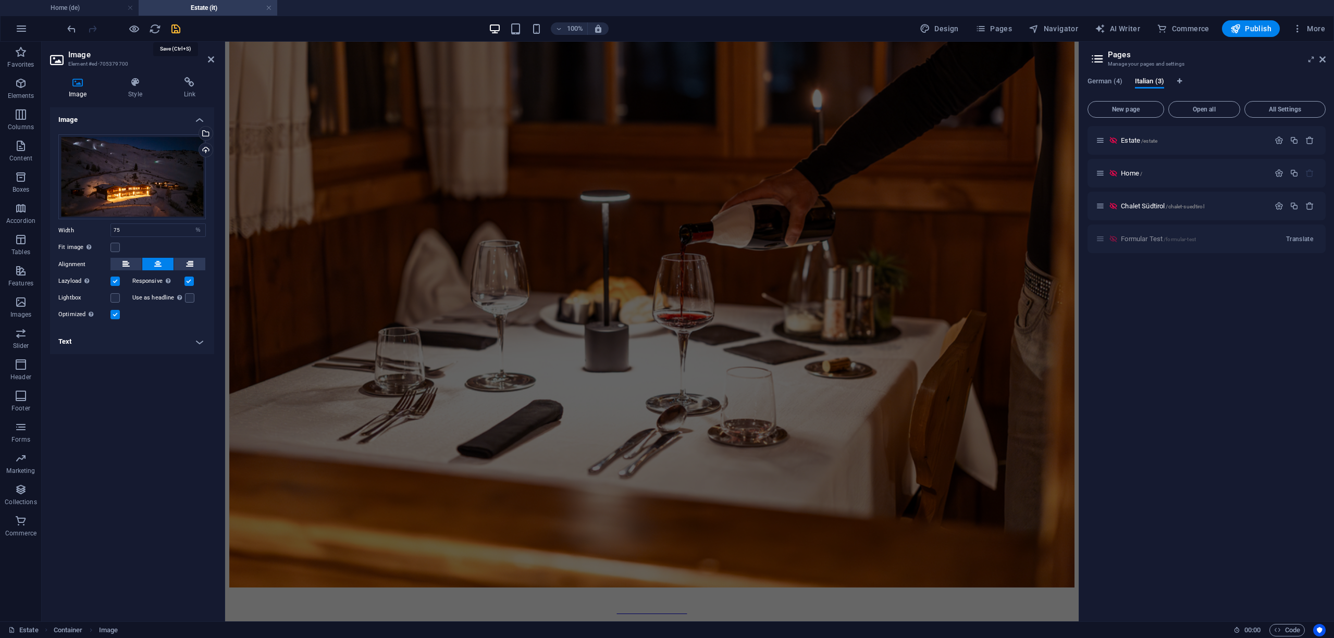
drag, startPoint x: 180, startPoint y: 28, endPoint x: 492, endPoint y: 249, distance: 382.0
click at [180, 28] on icon "save" at bounding box center [176, 29] width 12 height 12
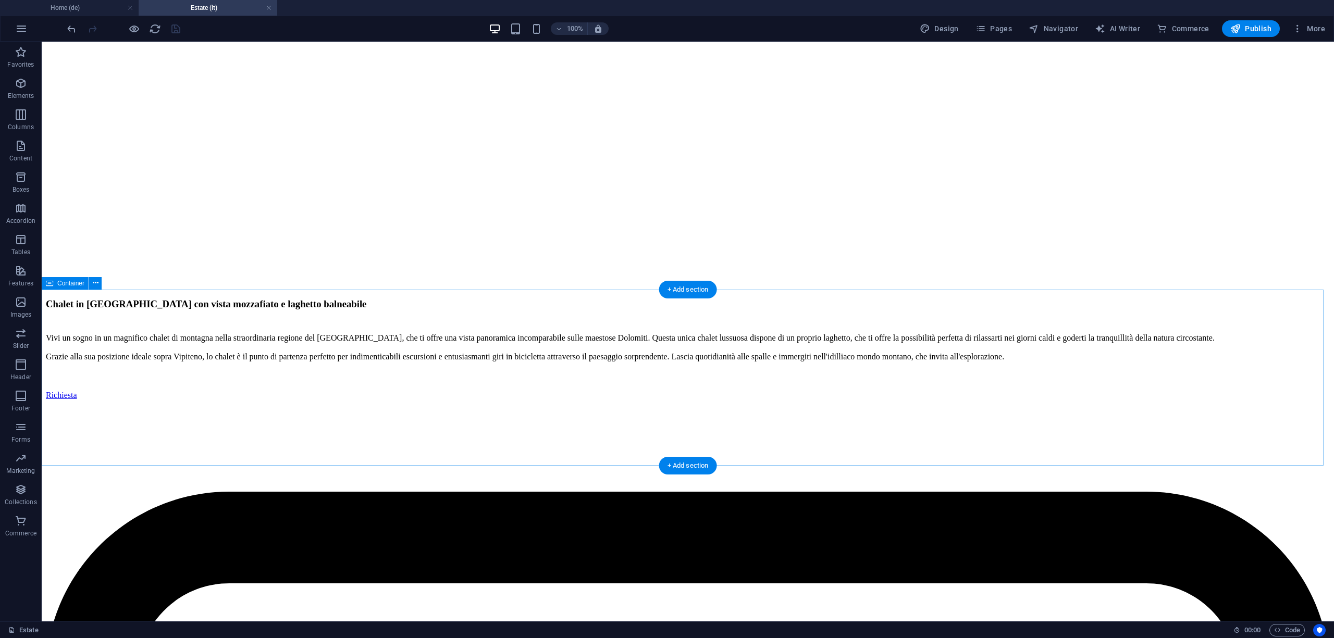
scroll to position [3517, 0]
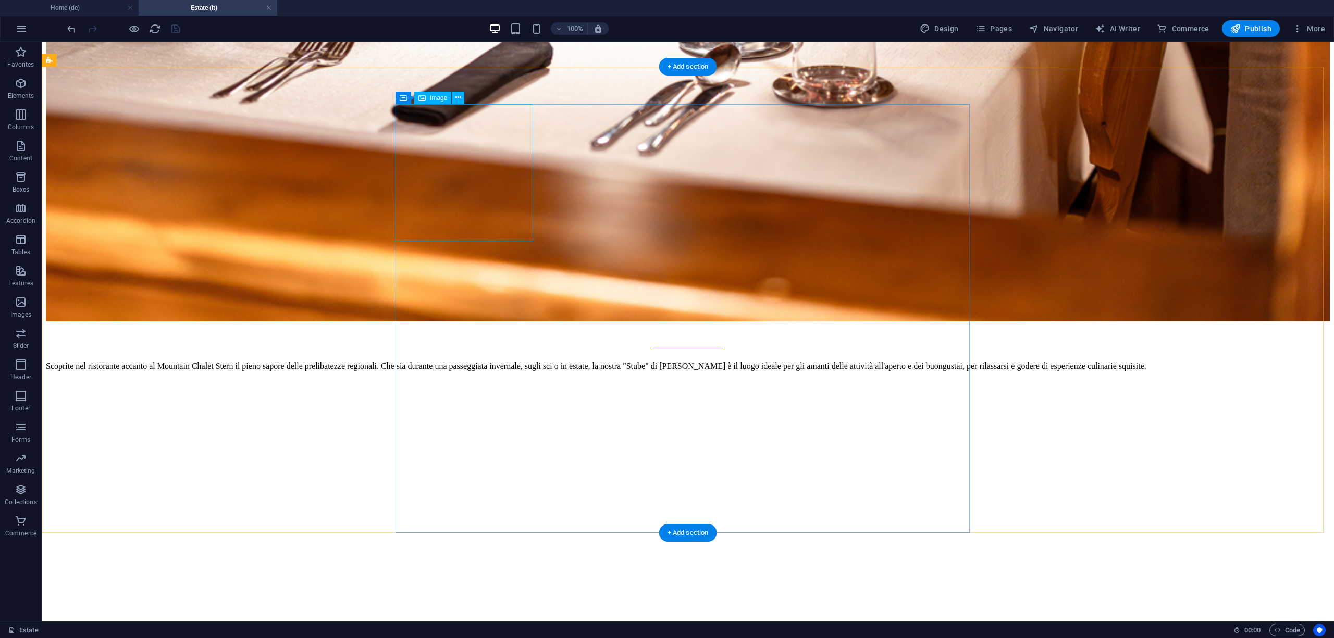
select select "%"
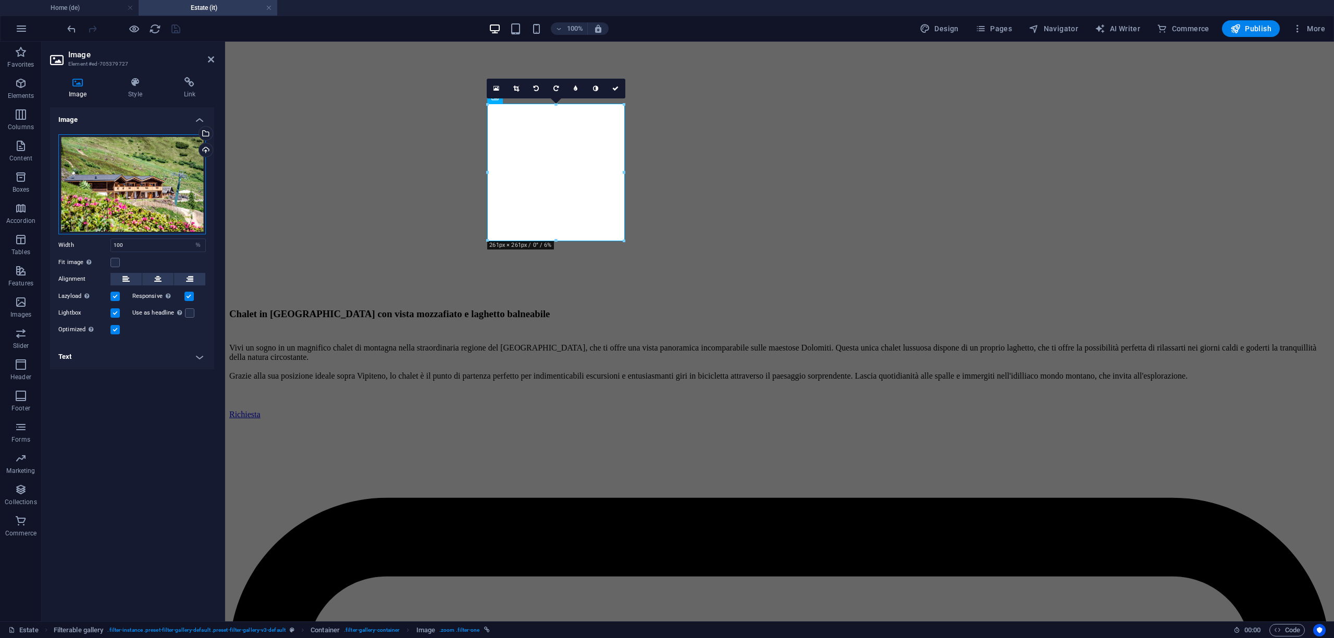
click at [150, 184] on div "Drag files here, click to choose files or select files from Files or our free s…" at bounding box center [131, 184] width 147 height 100
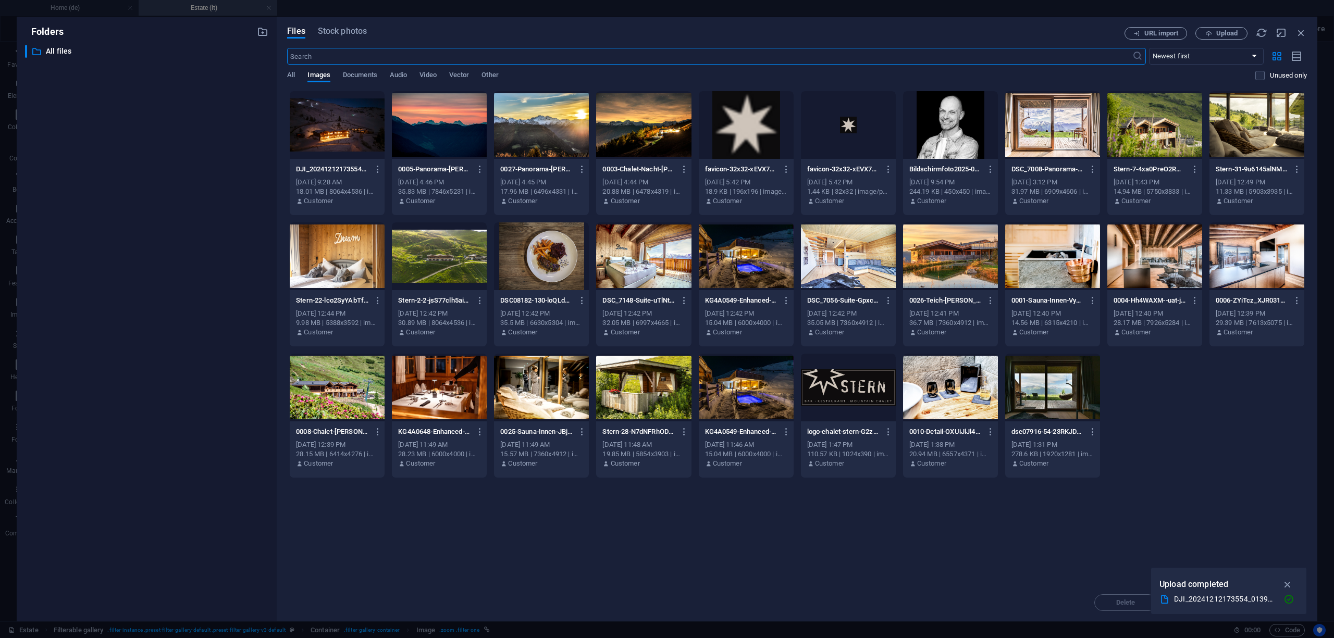
scroll to position [3366, 0]
click at [504, 138] on div at bounding box center [541, 125] width 95 height 68
click at [504, 138] on div "1" at bounding box center [541, 125] width 95 height 68
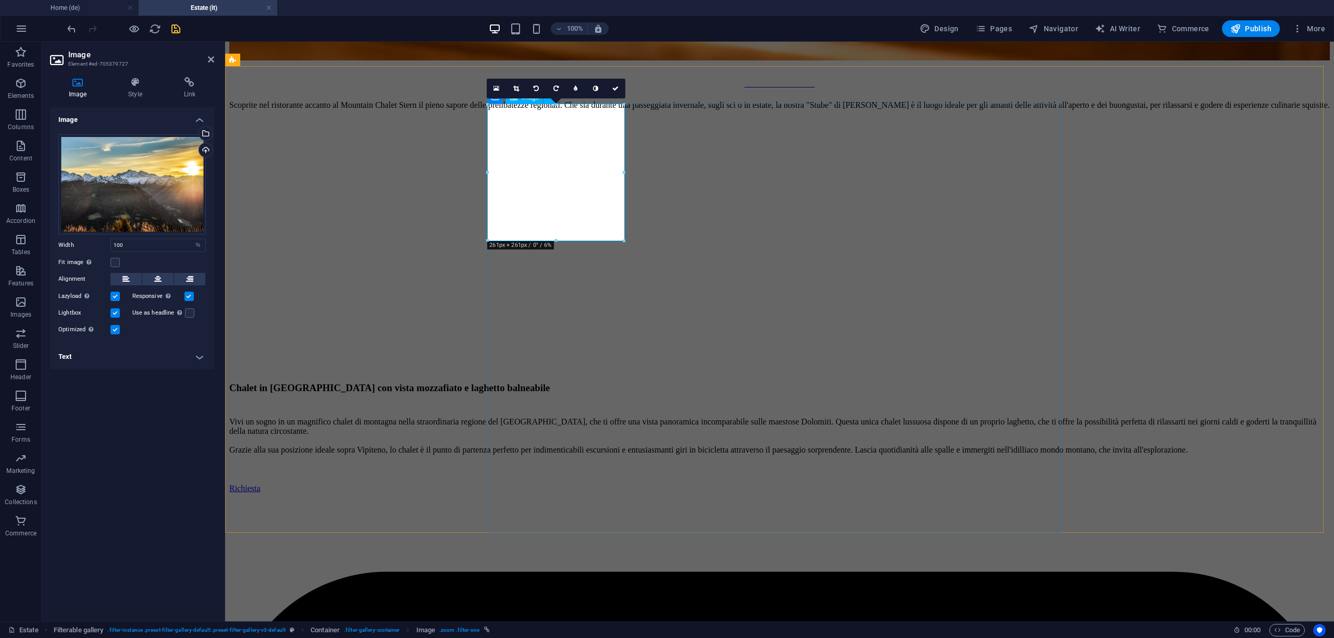
scroll to position [3440, 0]
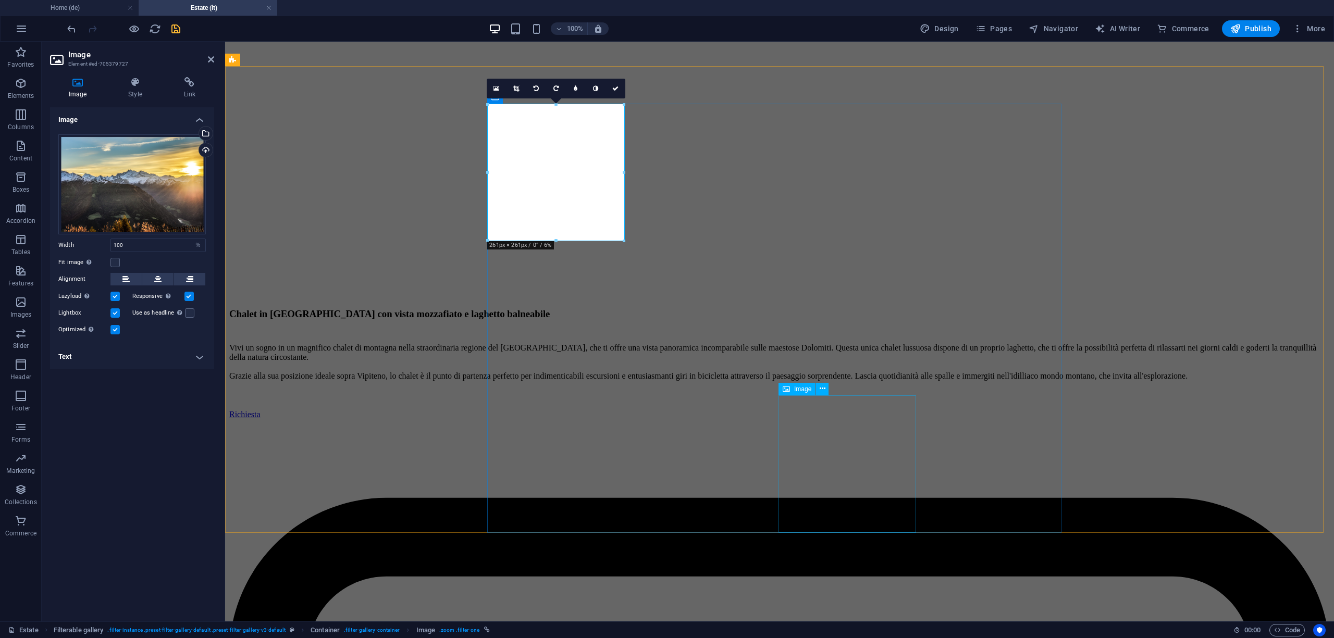
select select "%"
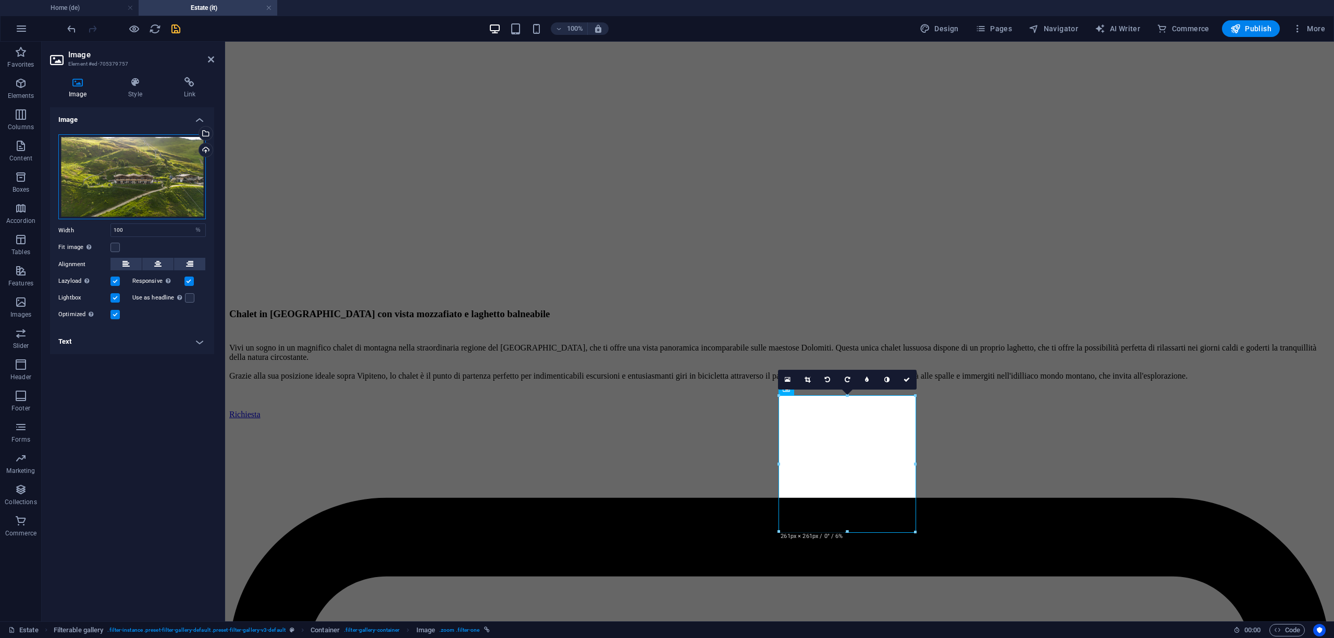
click at [186, 162] on div "Drag files here, click to choose files or select files from Files or our free s…" at bounding box center [131, 176] width 147 height 85
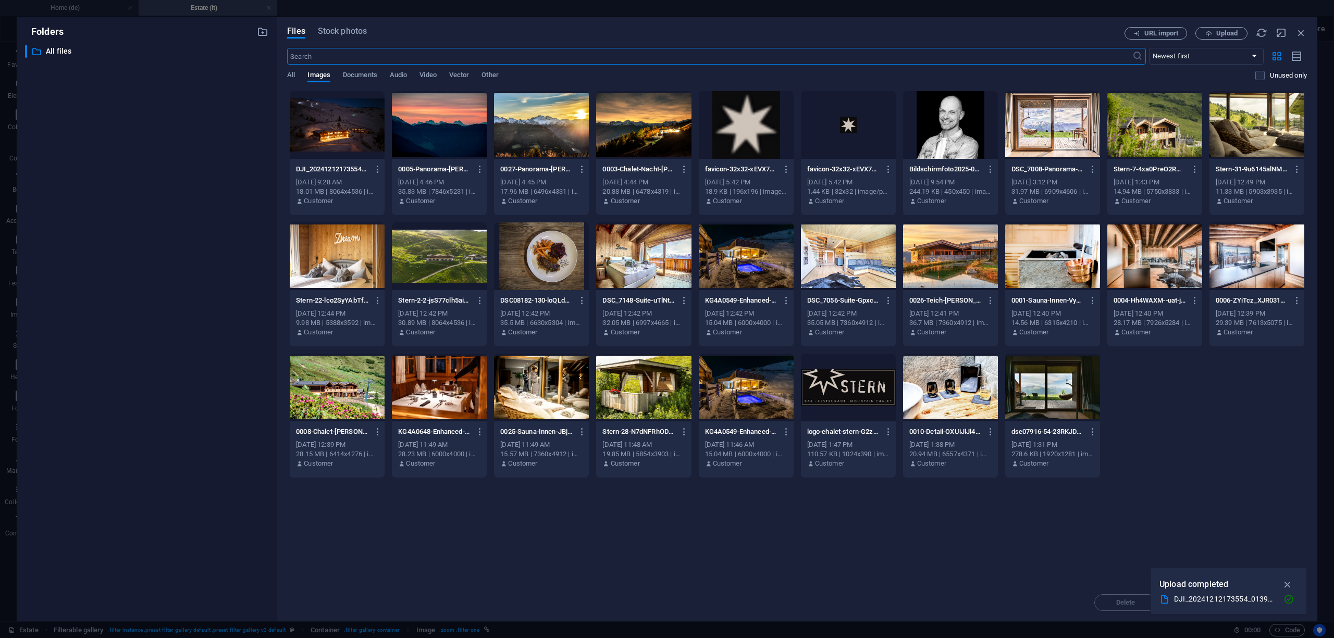
click at [344, 138] on div at bounding box center [337, 125] width 95 height 68
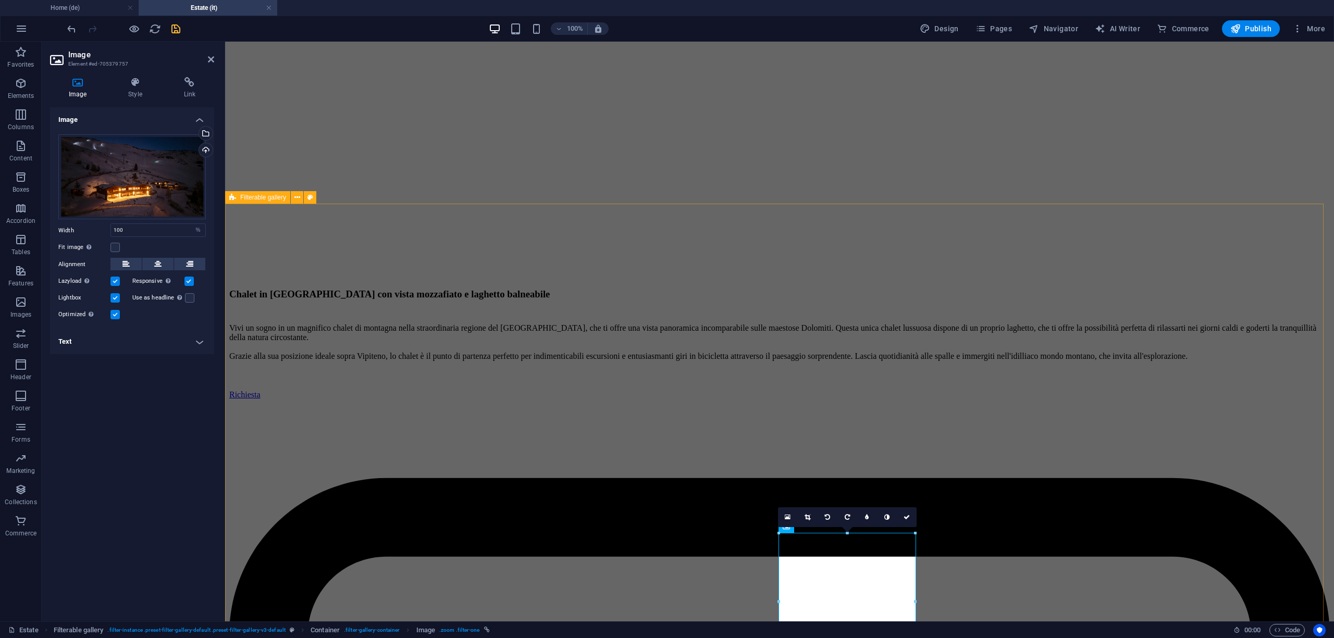
scroll to position [3649, 0]
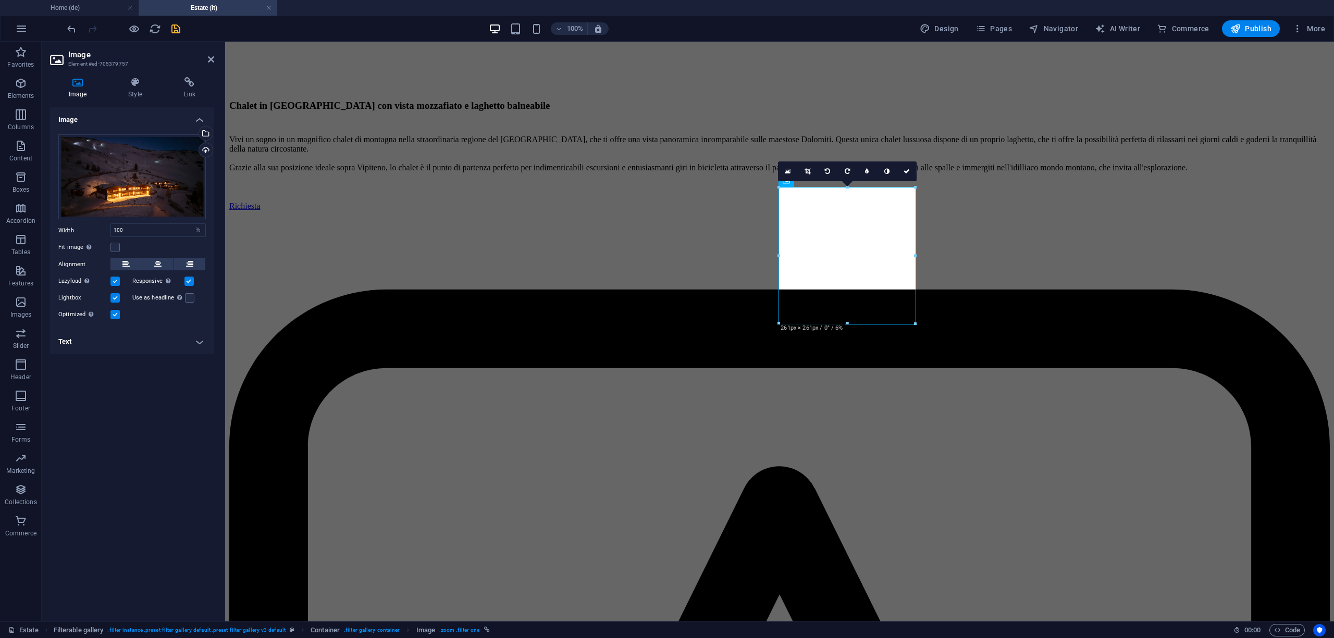
click at [183, 32] on div "100% Design Pages Navigator AI Writer Commerce Publish More" at bounding box center [697, 28] width 1264 height 17
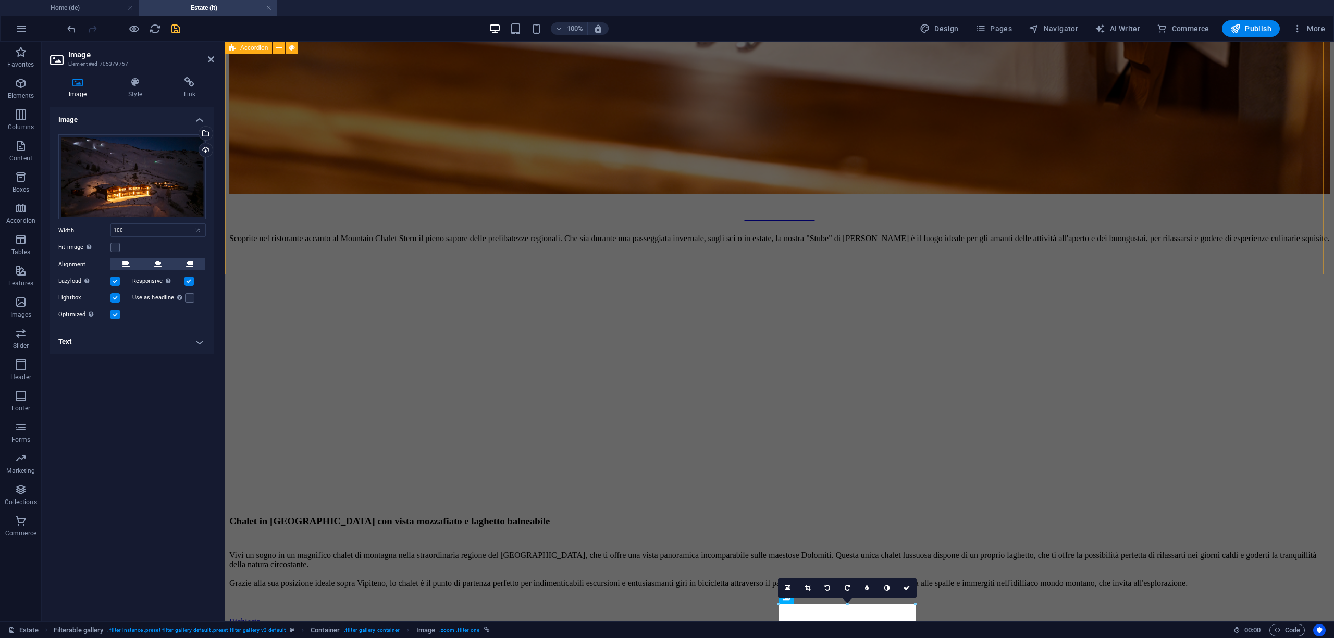
scroll to position [3232, 0]
drag, startPoint x: 172, startPoint y: 30, endPoint x: 264, endPoint y: 99, distance: 114.9
click at [172, 30] on icon "save" at bounding box center [176, 29] width 12 height 12
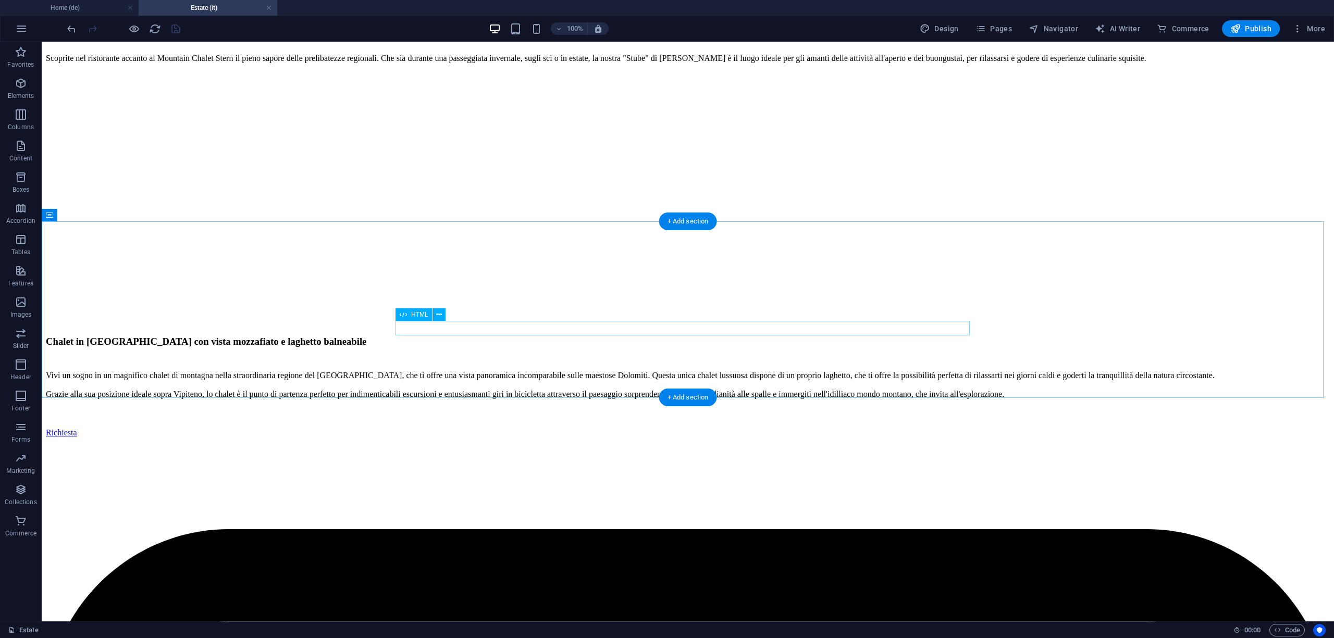
scroll to position [3914, 0]
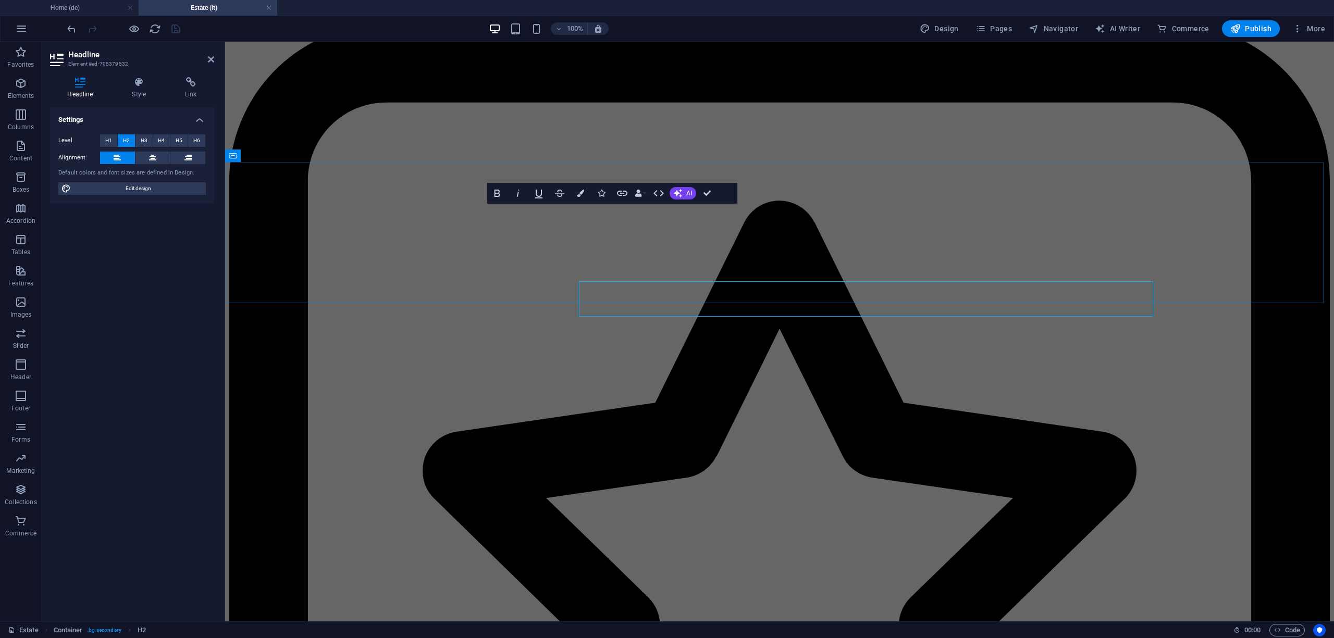
scroll to position [3837, 0]
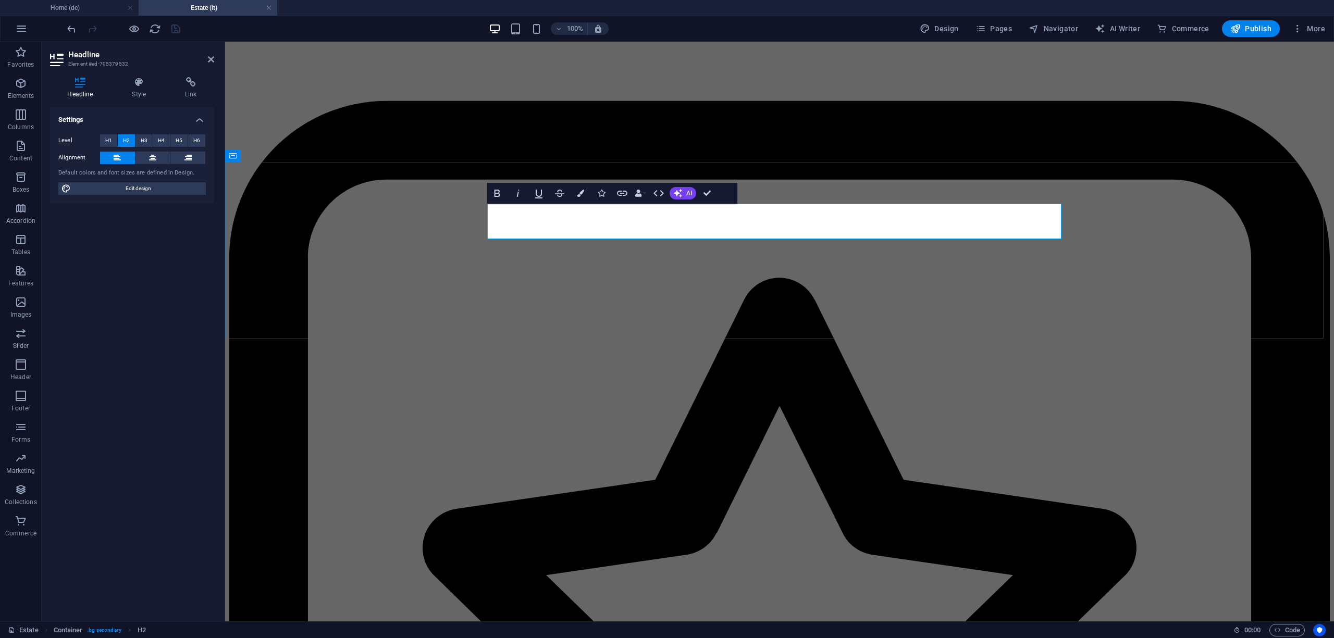
click at [80, 9] on h4 "Home (de)" at bounding box center [69, 7] width 139 height 11
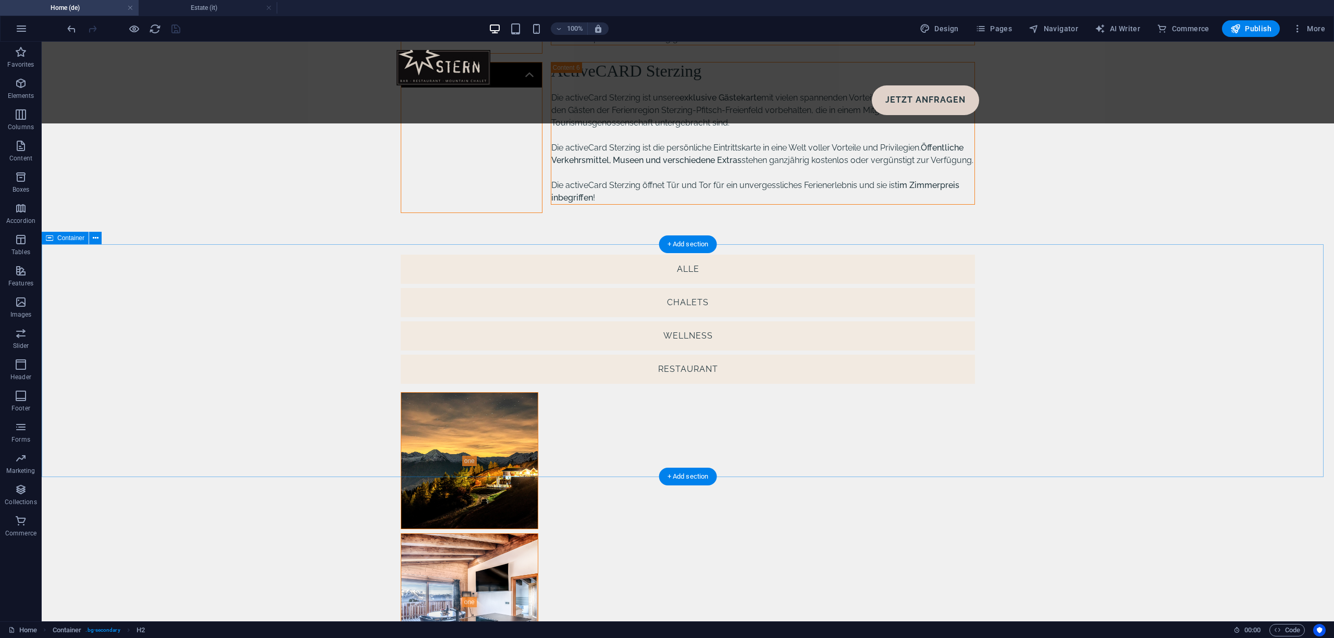
scroll to position [3948, 0]
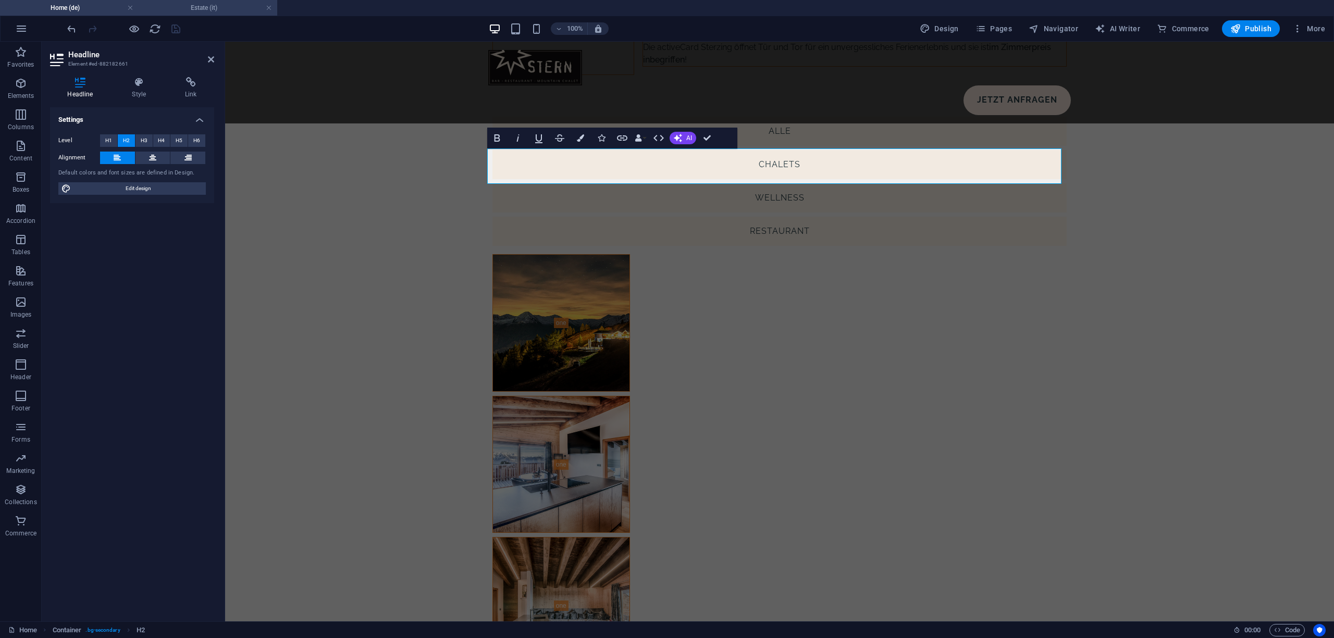
click at [205, 7] on h4 "Estate (it)" at bounding box center [208, 7] width 139 height 11
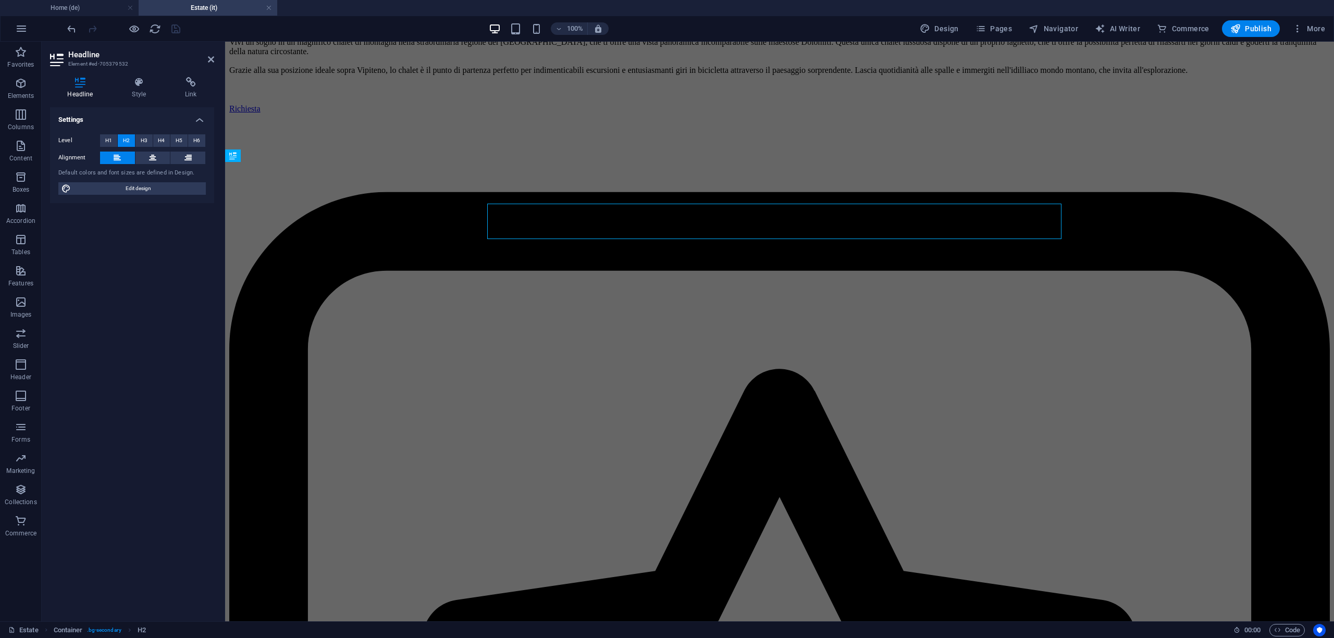
scroll to position [0, 0]
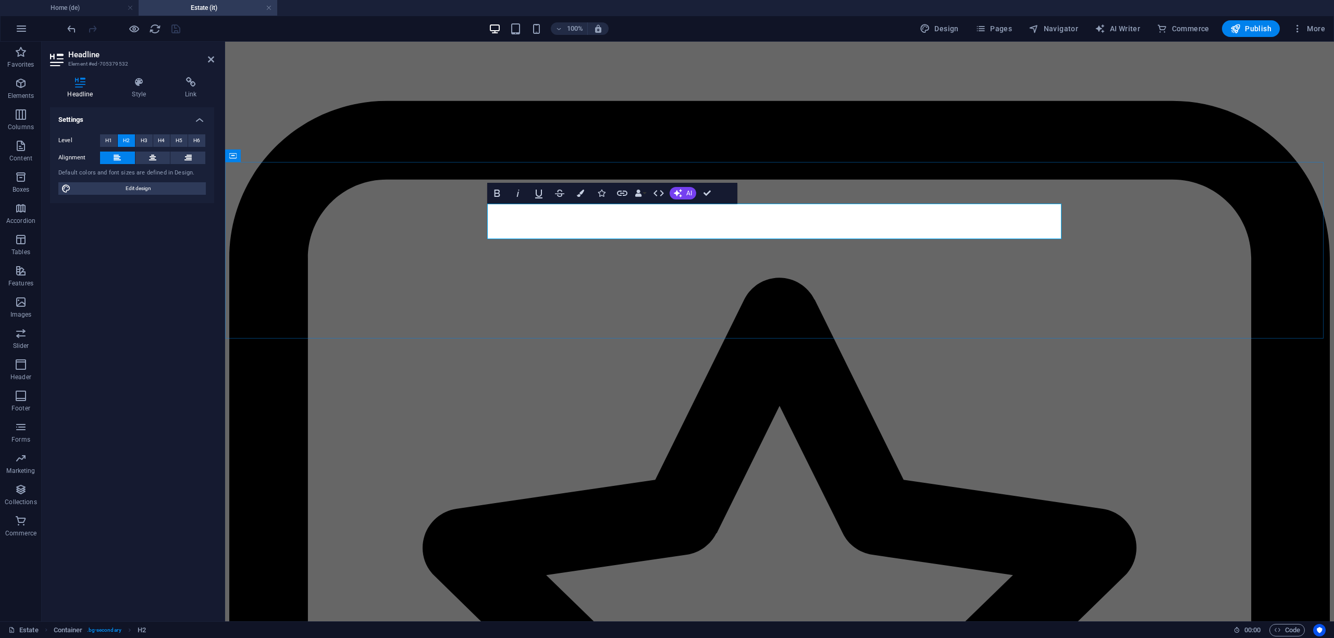
click at [685, 191] on button "AI" at bounding box center [683, 193] width 27 height 13
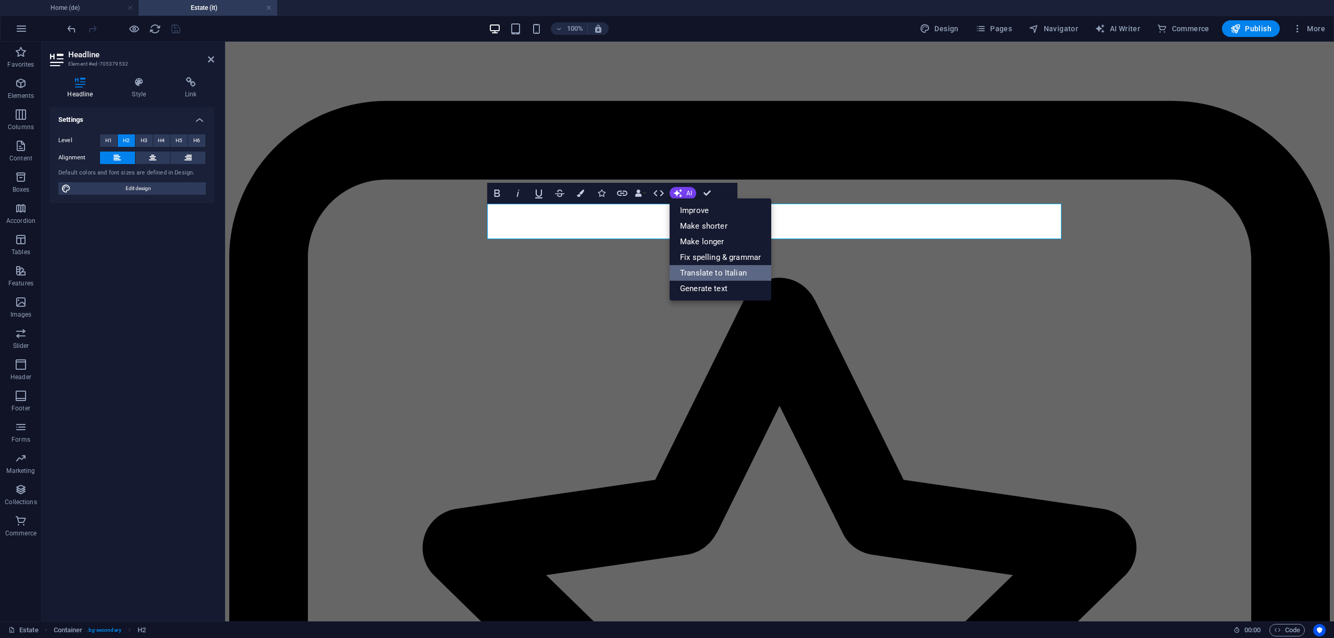
click at [726, 276] on link "Translate to Italian" at bounding box center [721, 273] width 102 height 16
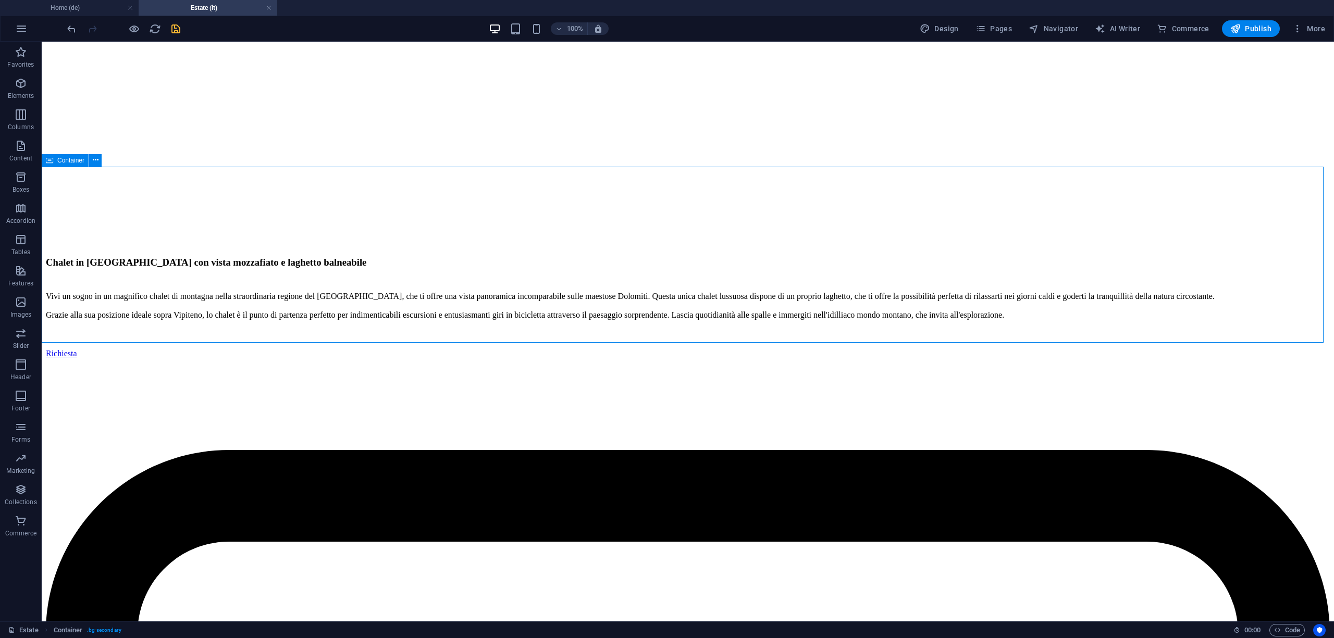
scroll to position [3844, 0]
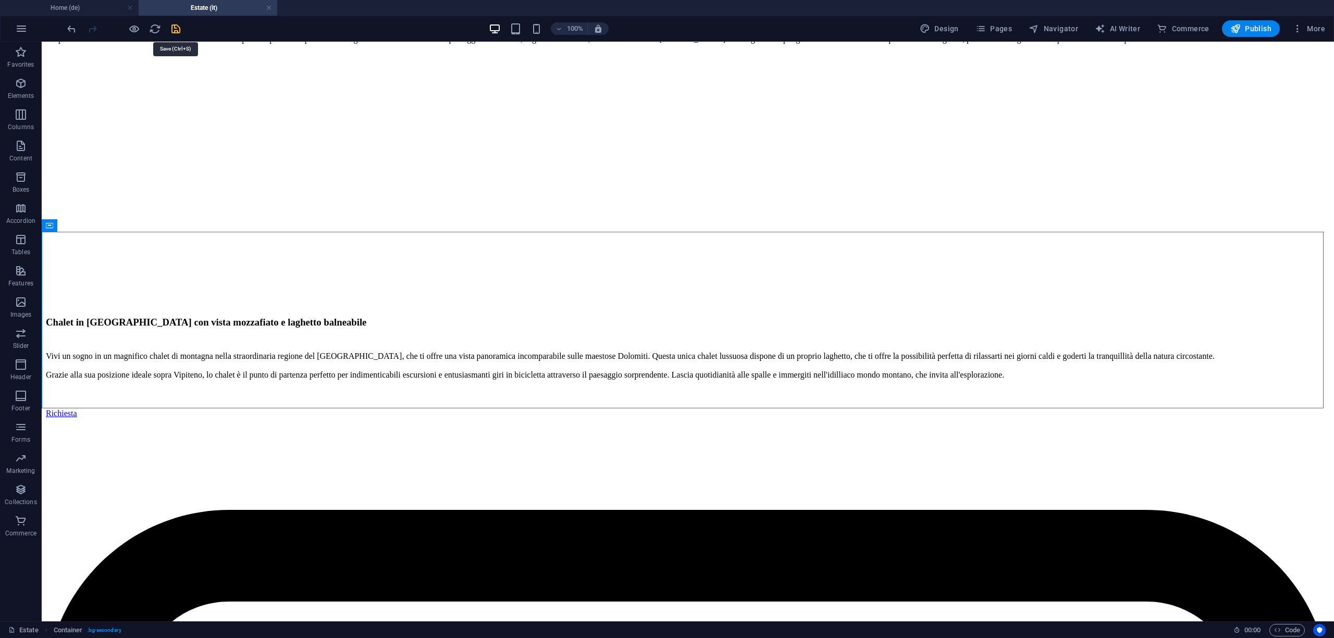
click at [179, 28] on icon "save" at bounding box center [176, 29] width 12 height 12
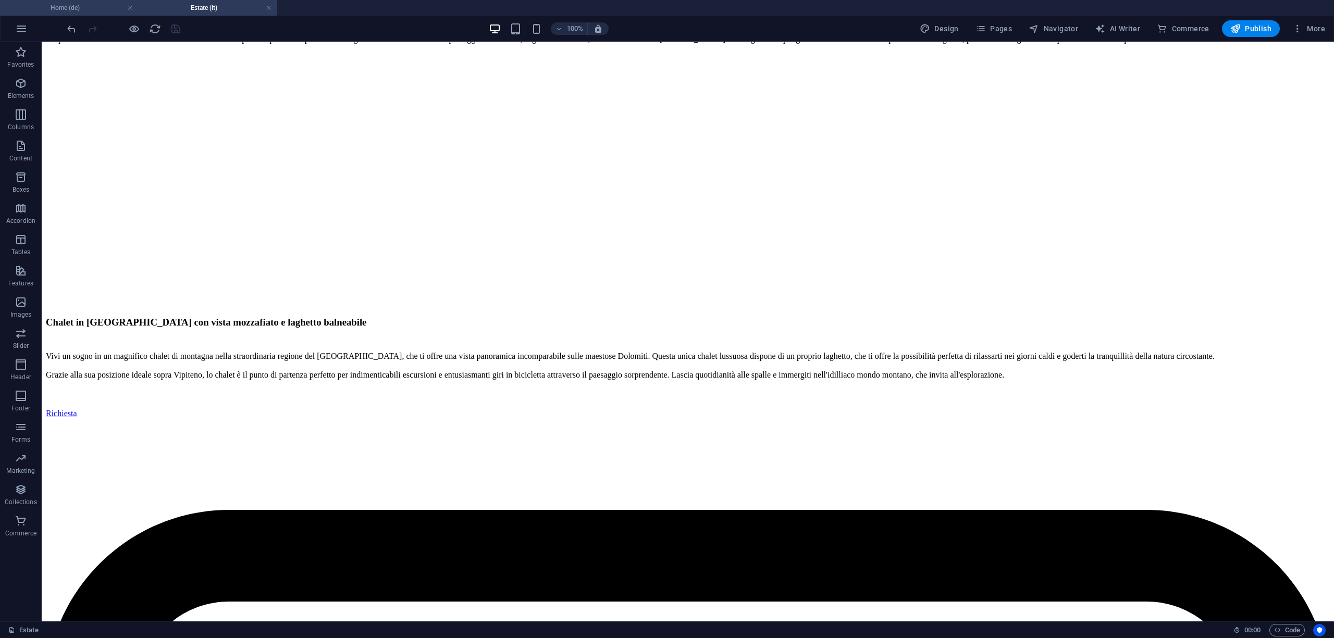
click at [88, 10] on h4 "Home (de)" at bounding box center [69, 7] width 139 height 11
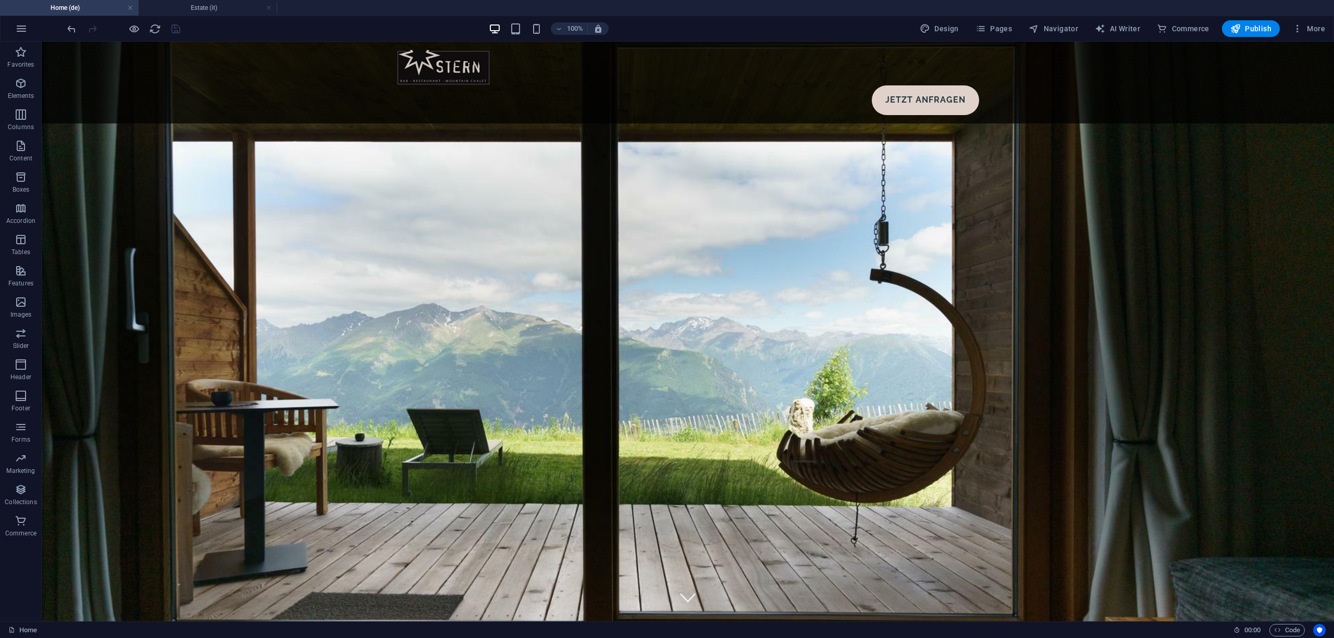
scroll to position [3869, 0]
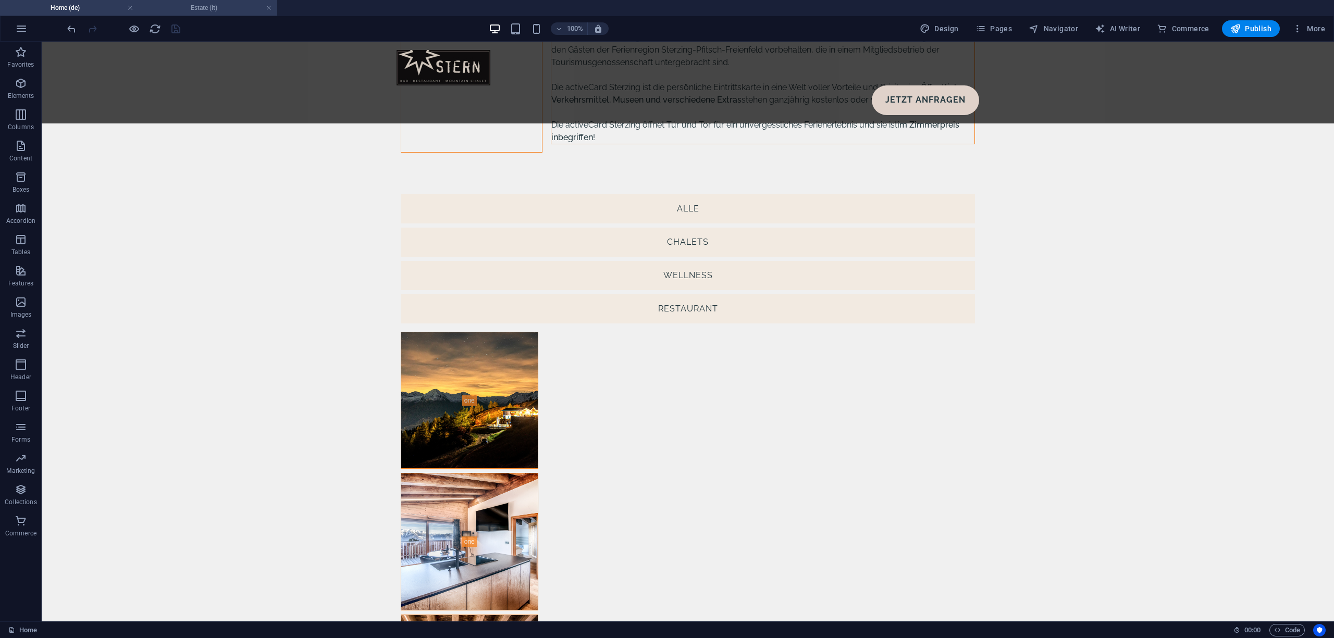
click at [196, 10] on h4 "Estate (it)" at bounding box center [208, 7] width 139 height 11
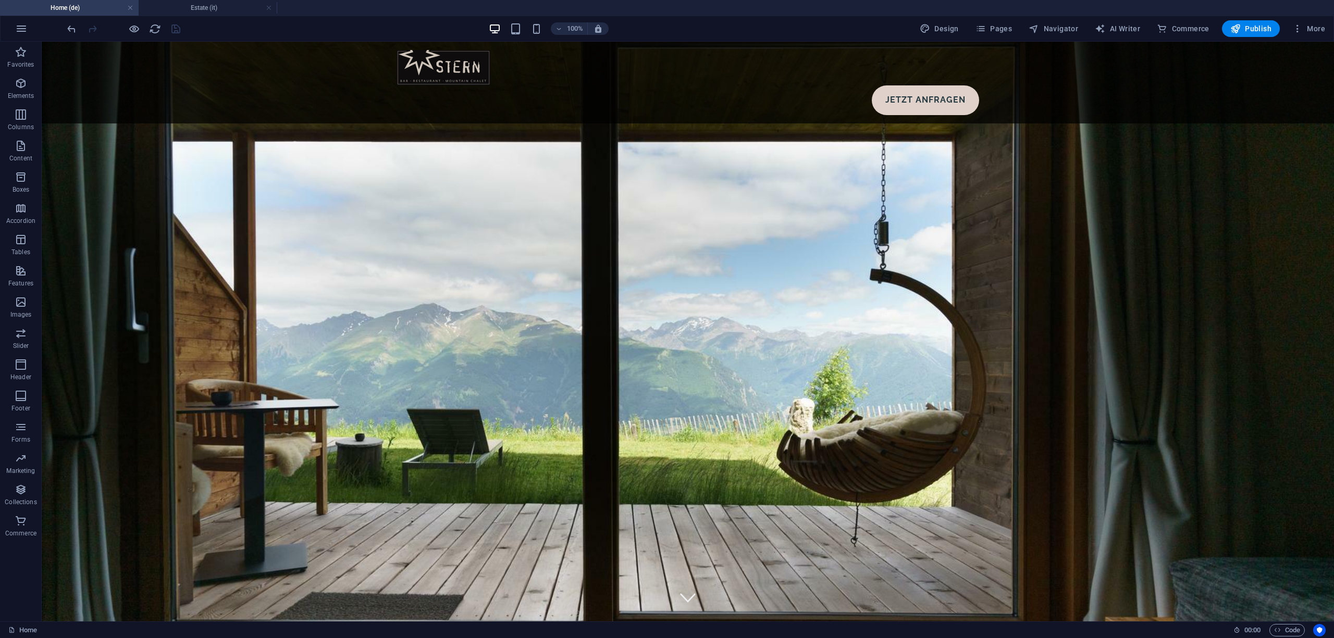
scroll to position [3844, 0]
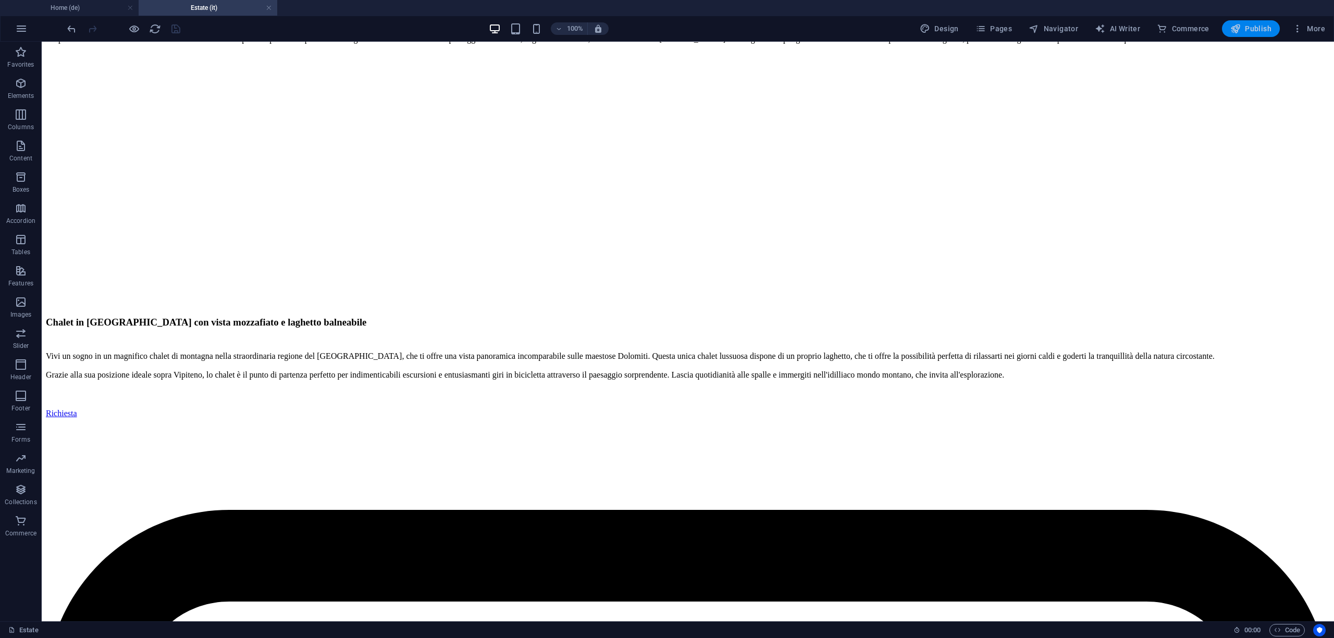
click at [1241, 28] on icon "button" at bounding box center [1235, 28] width 10 height 10
